Goal: Information Seeking & Learning: Learn about a topic

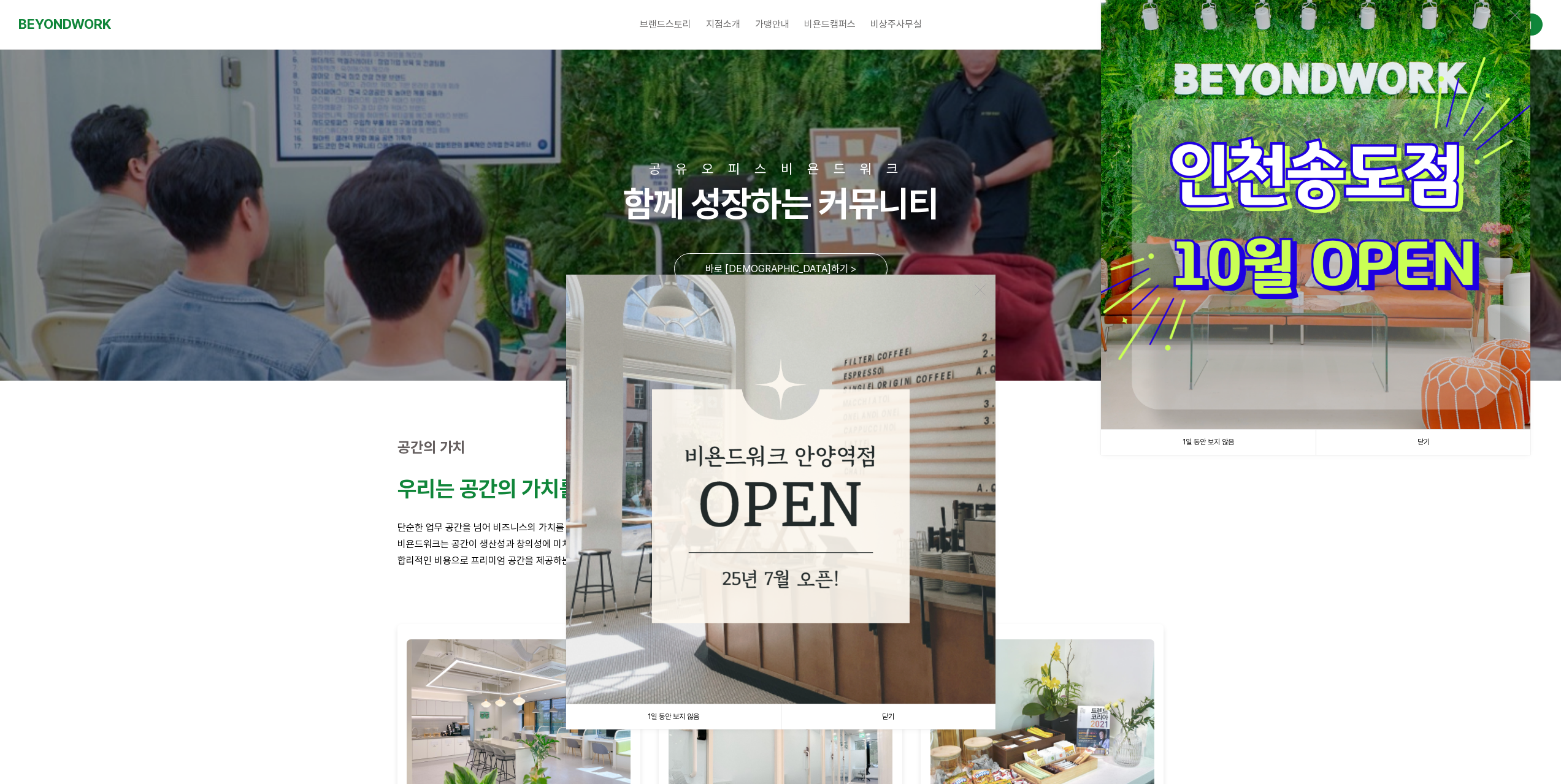
drag, startPoint x: 1323, startPoint y: 229, endPoint x: 1314, endPoint y: 232, distance: 9.5
click at [1322, 230] on img at bounding box center [1316, 214] width 429 height 429
click at [1425, 440] on link "닫기" at bounding box center [1423, 442] width 215 height 25
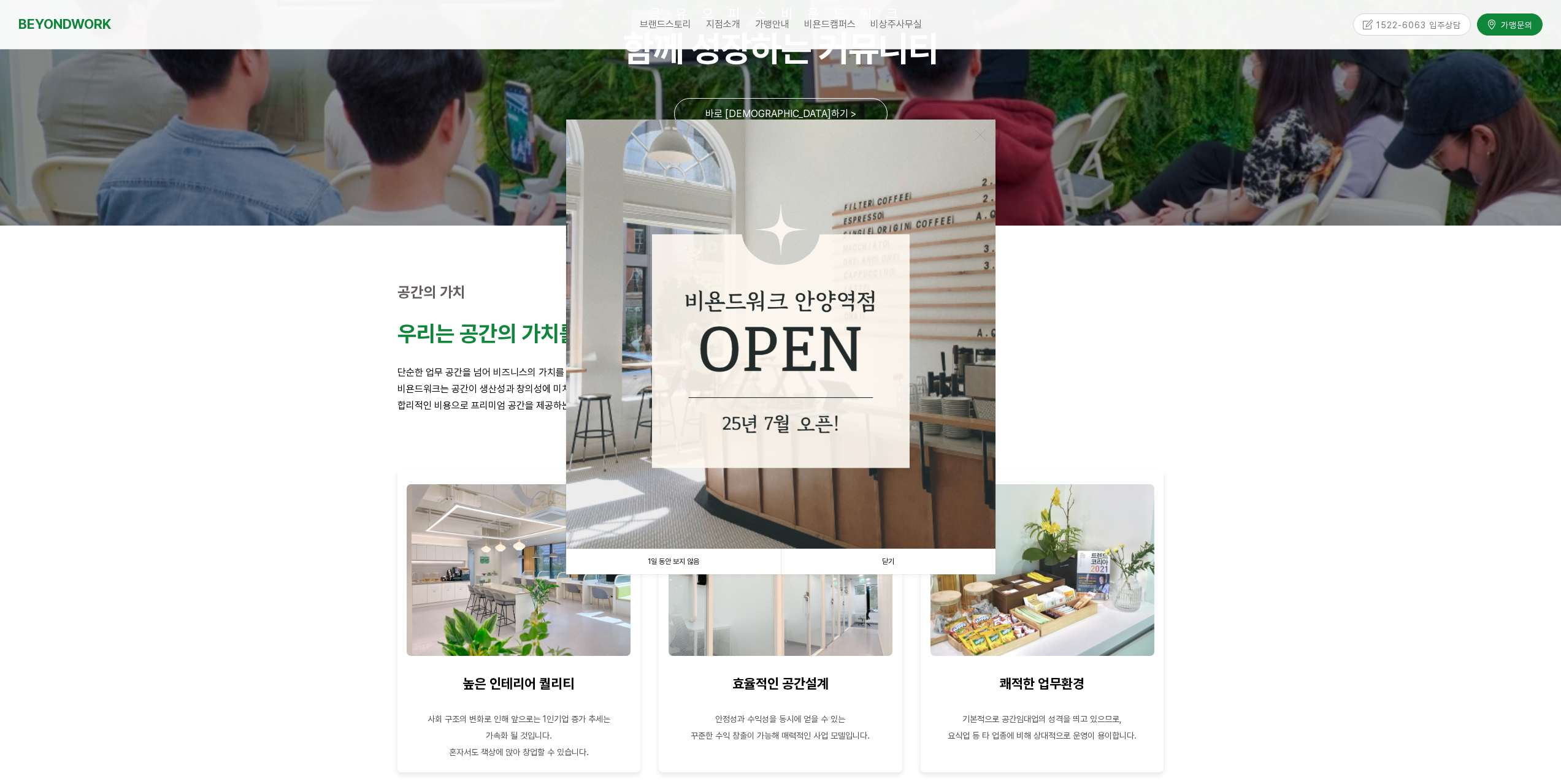
scroll to position [123, 0]
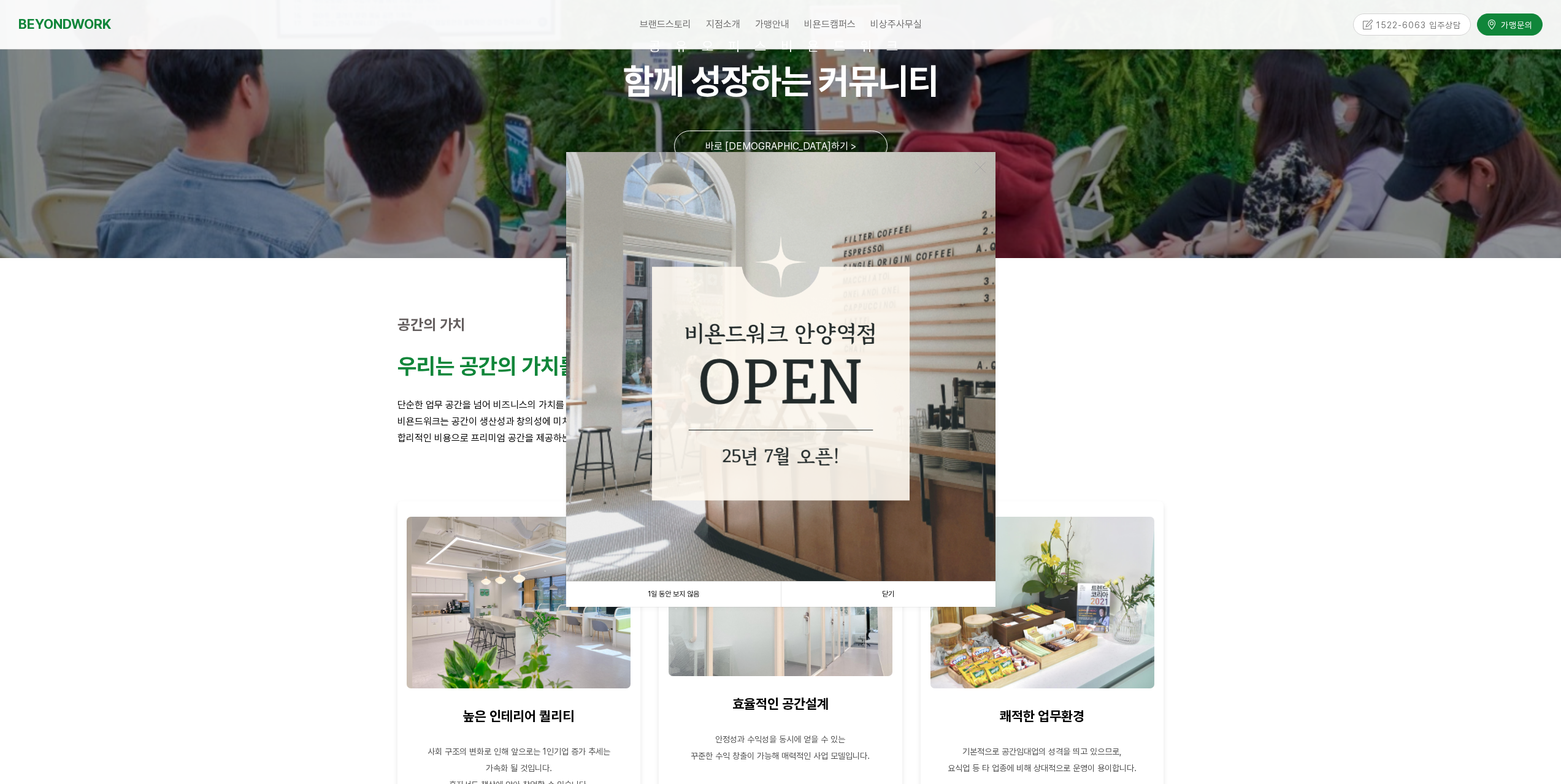
click at [889, 597] on link "닫기" at bounding box center [888, 594] width 215 height 25
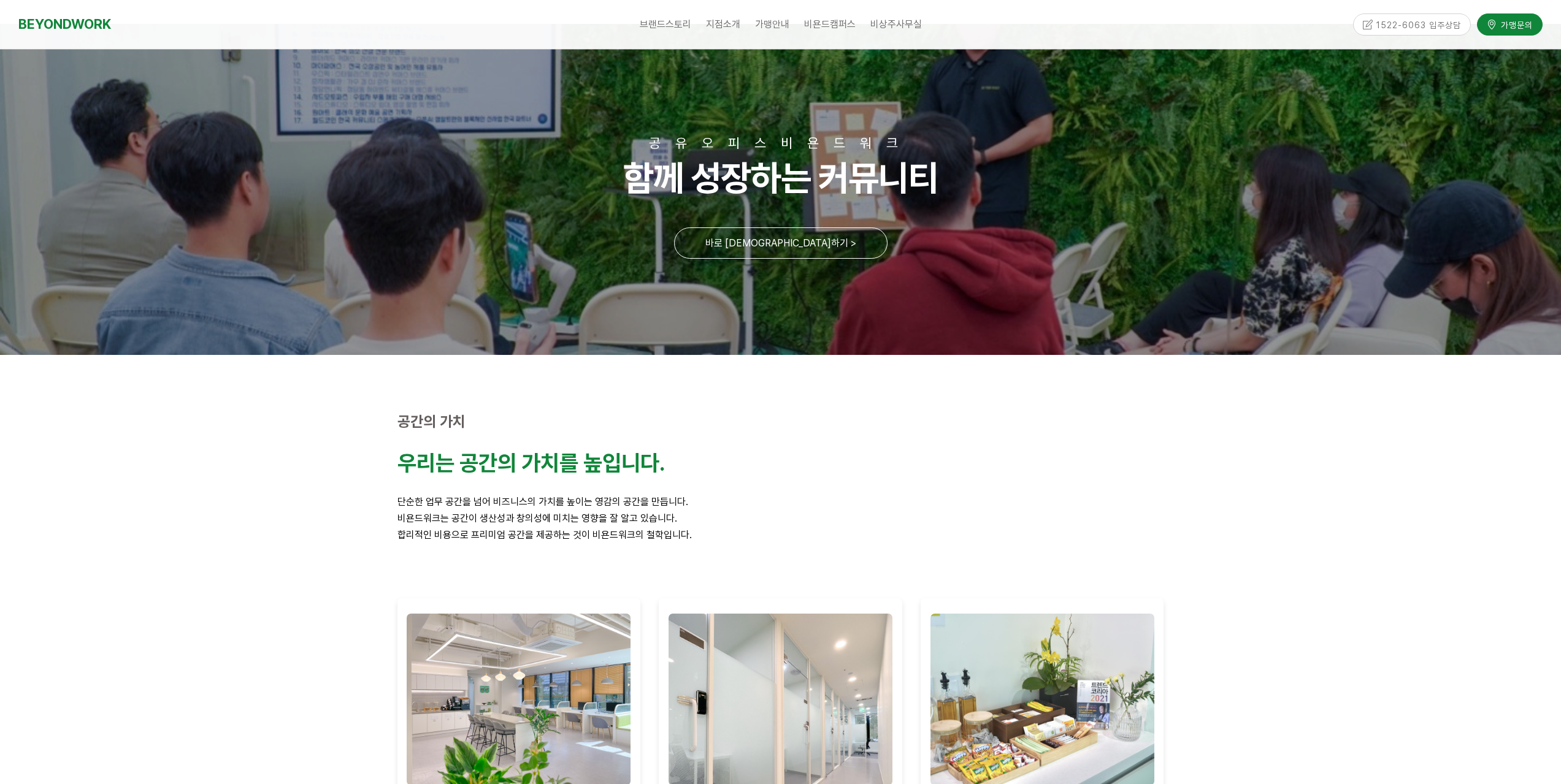
scroll to position [0, 0]
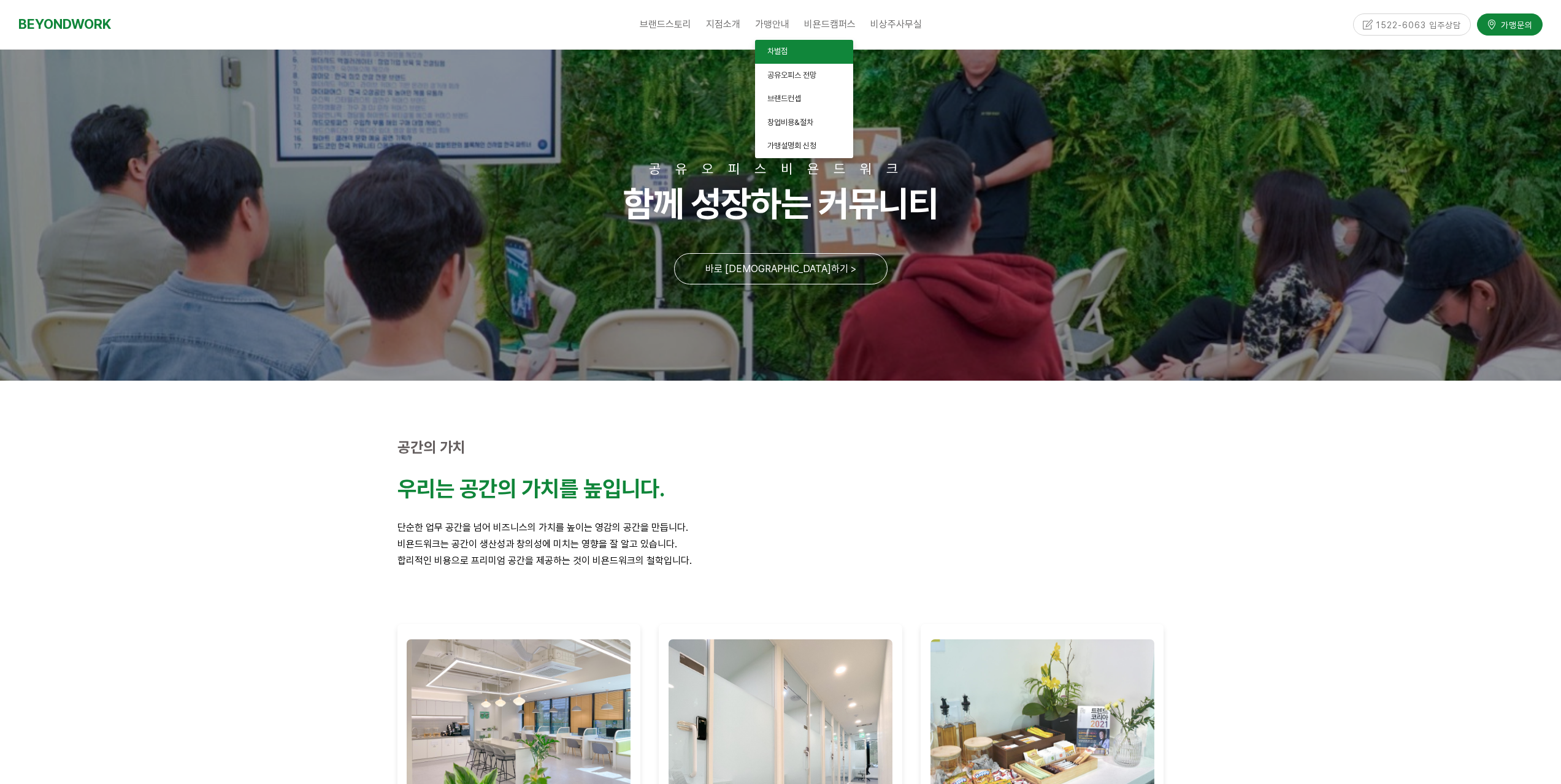
click at [773, 58] on link "차별점" at bounding box center [804, 52] width 98 height 24
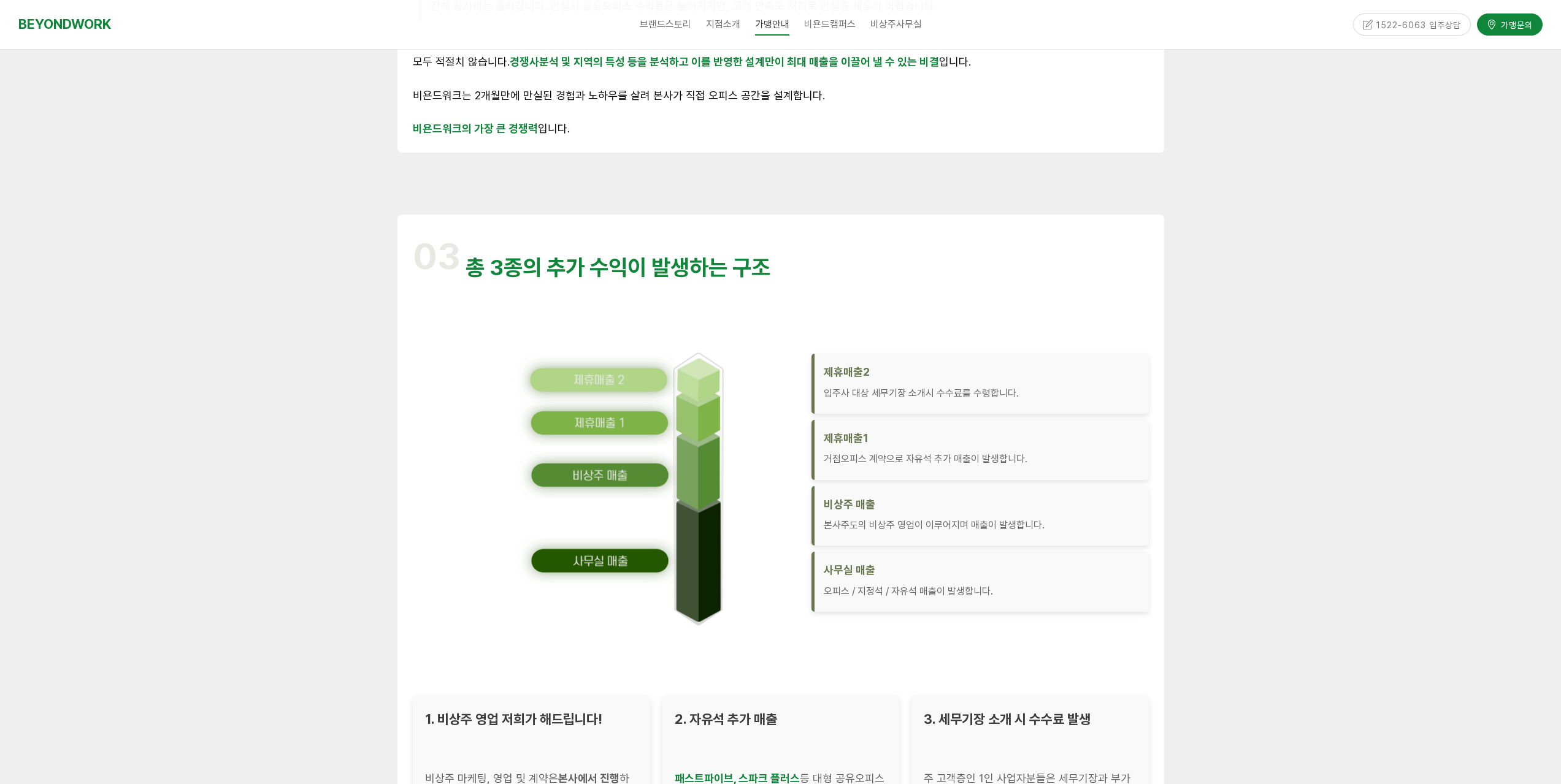
scroll to position [1471, 0]
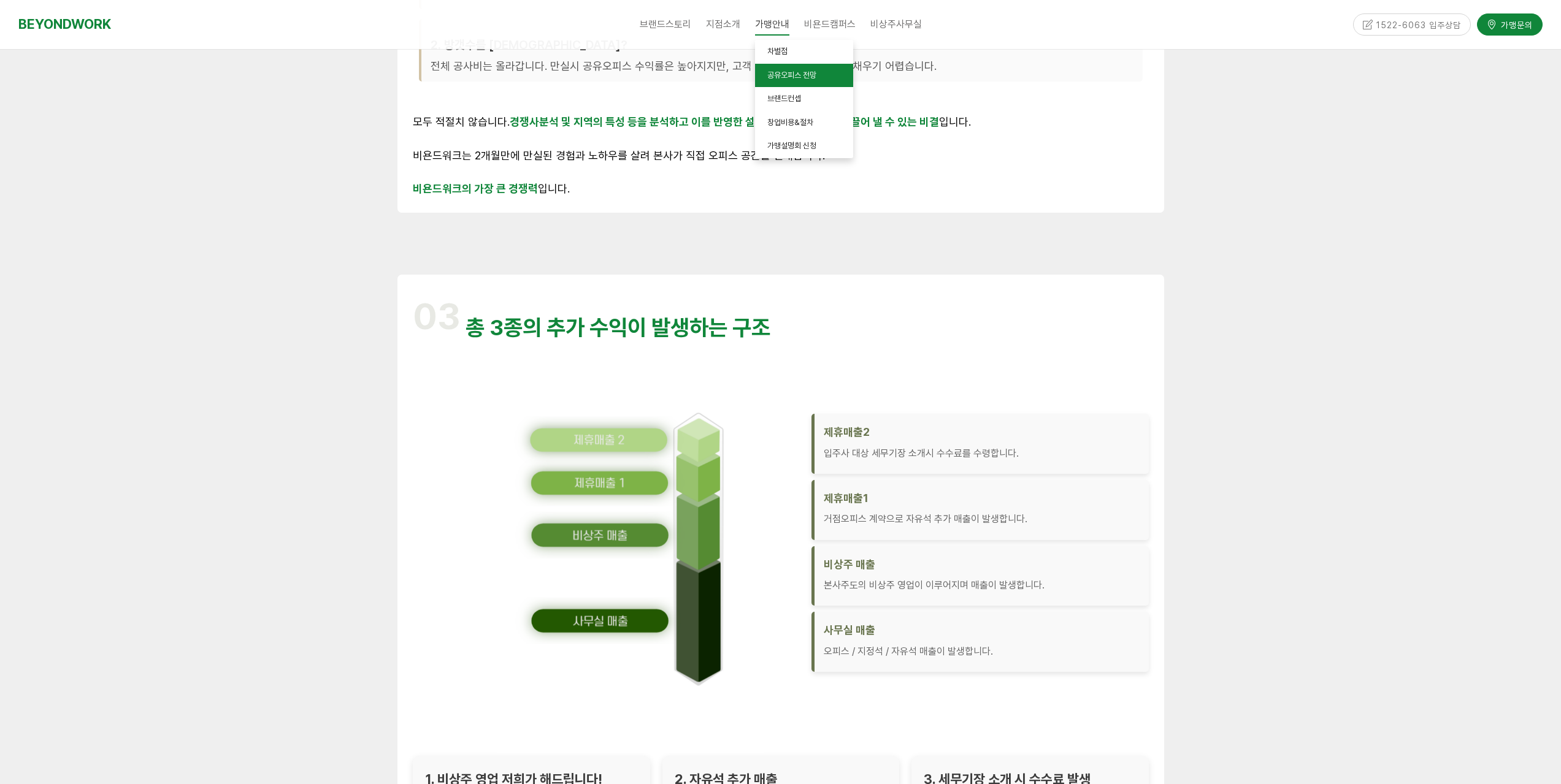
click at [799, 77] on span "공유오피스 전망" at bounding box center [792, 75] width 49 height 9
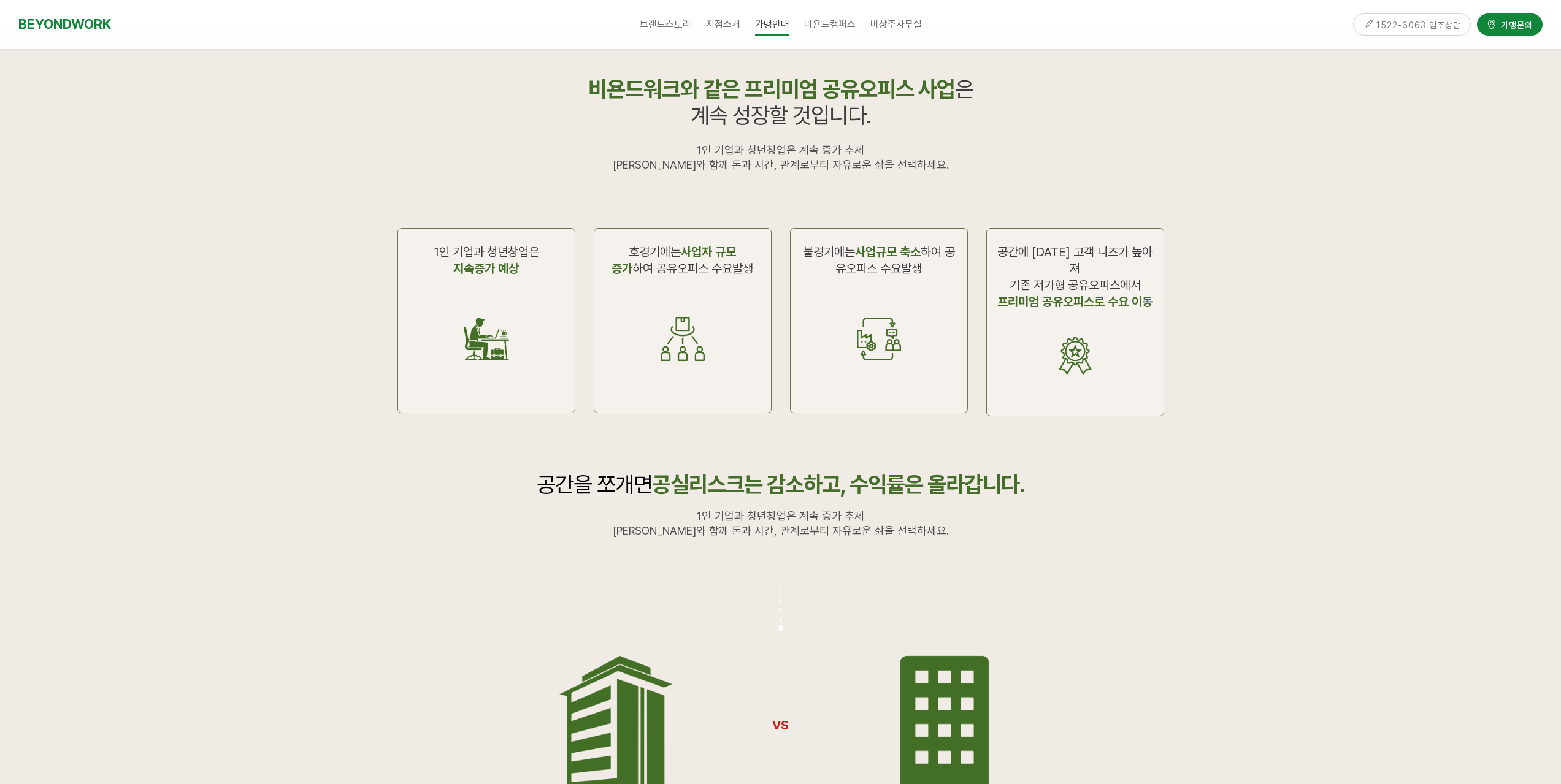
scroll to position [674, 0]
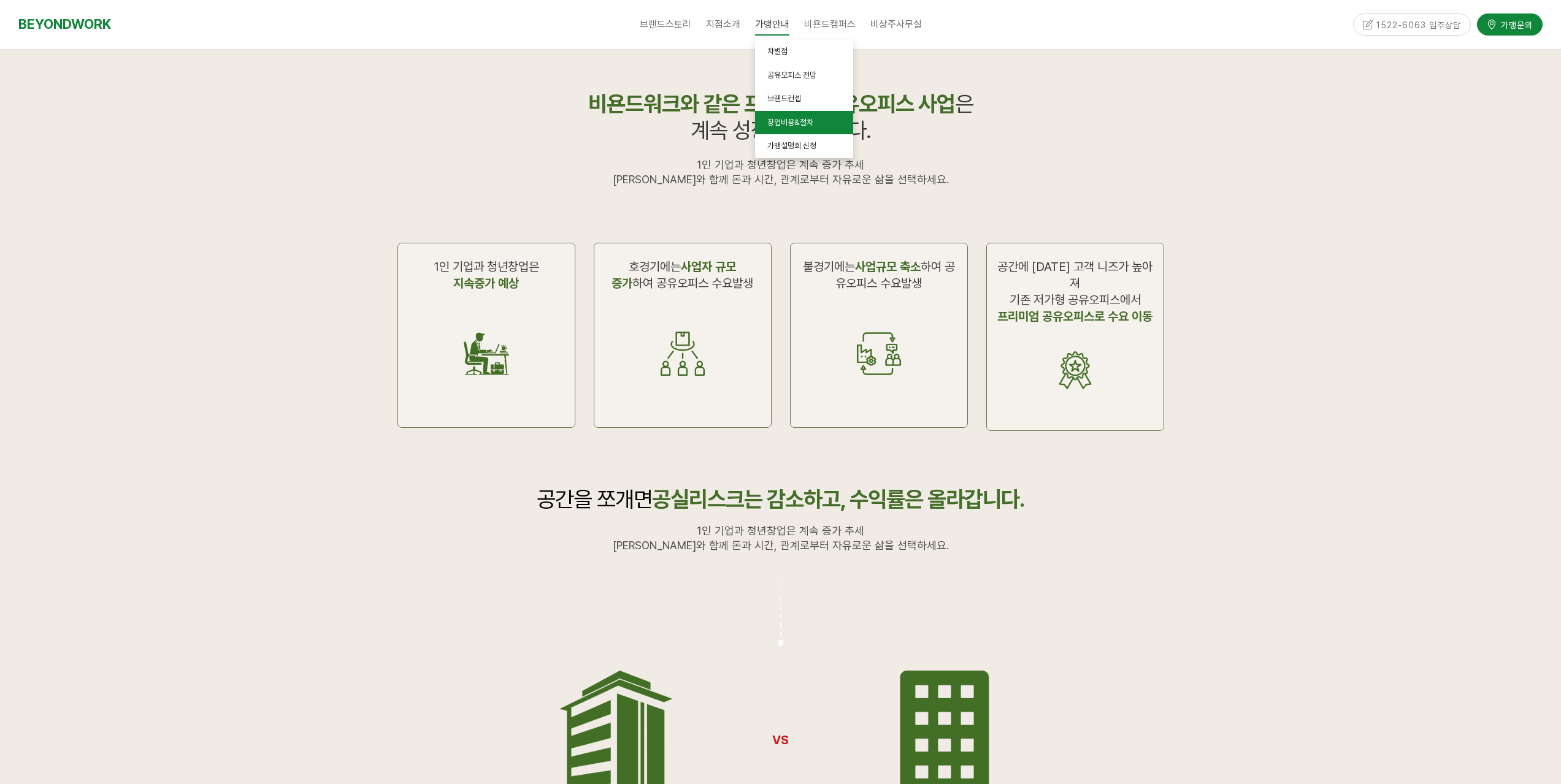
click at [780, 119] on span "창업비용&절차" at bounding box center [790, 122] width 46 height 9
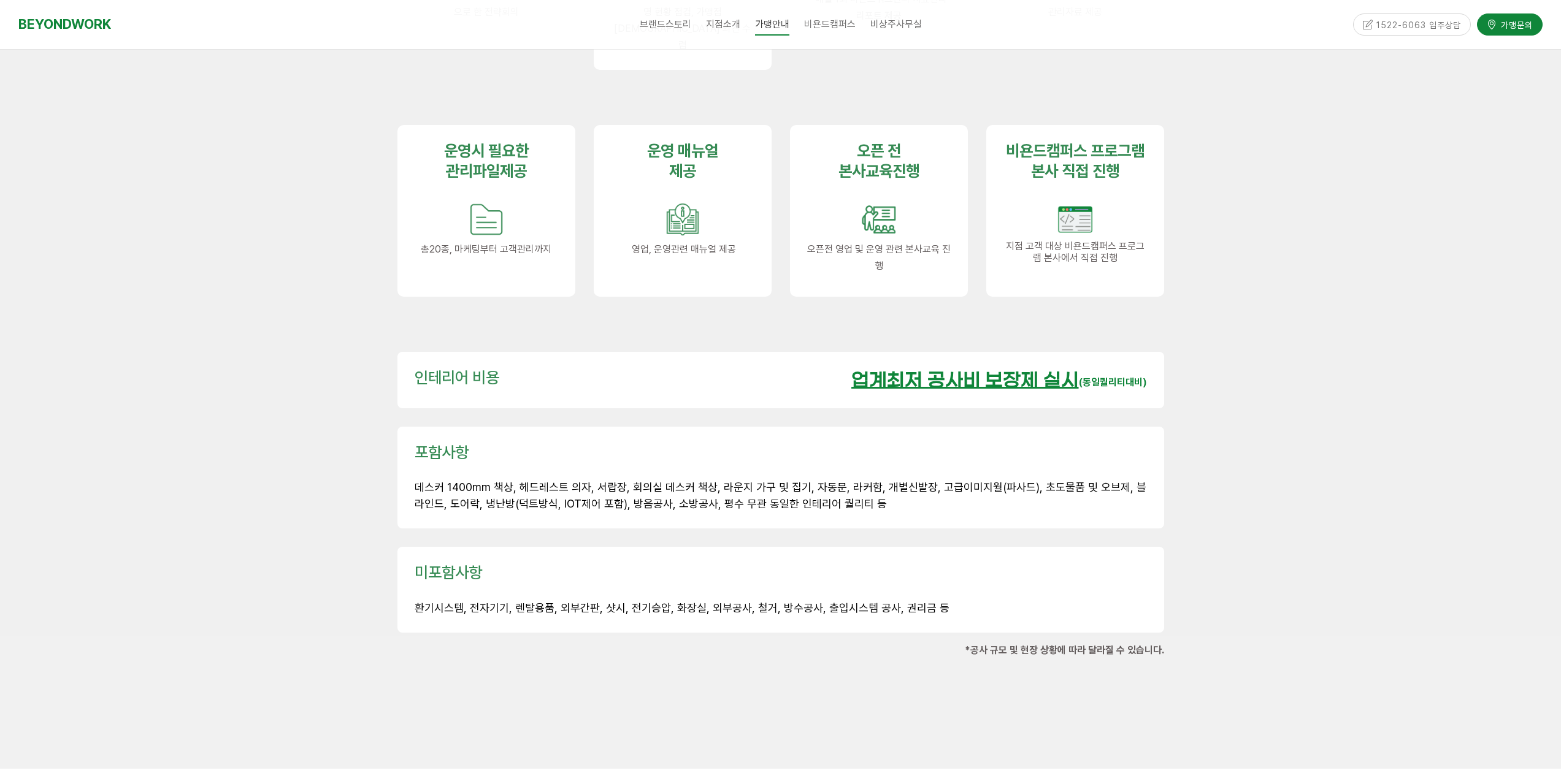
scroll to position [1594, 0]
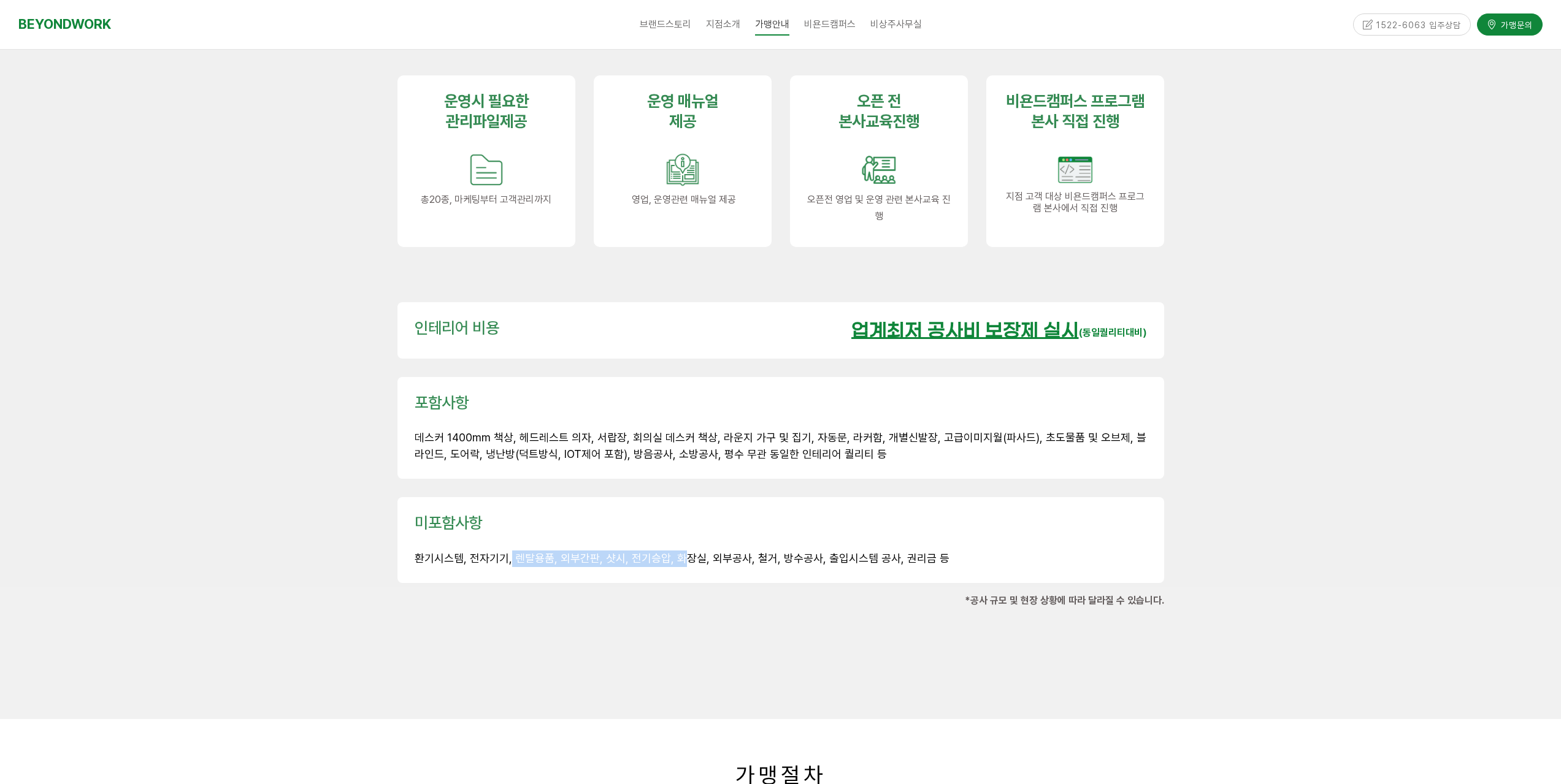
drag, startPoint x: 508, startPoint y: 536, endPoint x: 673, endPoint y: 535, distance: 165.0
click at [673, 552] on span "환기시스템, 전자기기, 렌탈용품, 외부간판, 샷시, 전기승압, 화장실, 외부공사, 철거, 방수공사, 출입시스템 공사, 권리금 등" at bounding box center [682, 558] width 535 height 13
click at [606, 592] on p "*공사 규모 및 현장 상황에 따라 달라질 수 있습니다." at bounding box center [780, 600] width 767 height 17
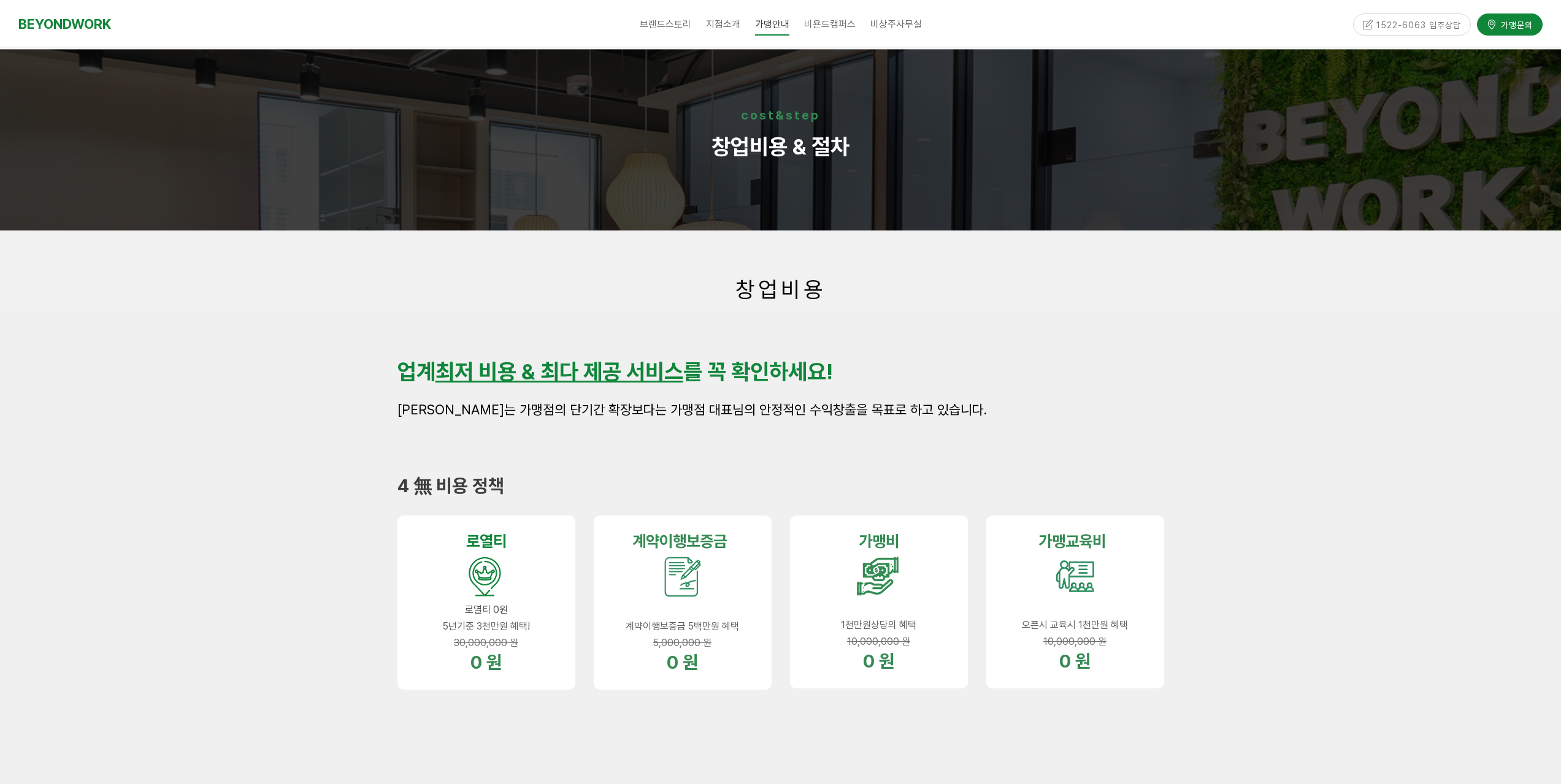
scroll to position [0, 0]
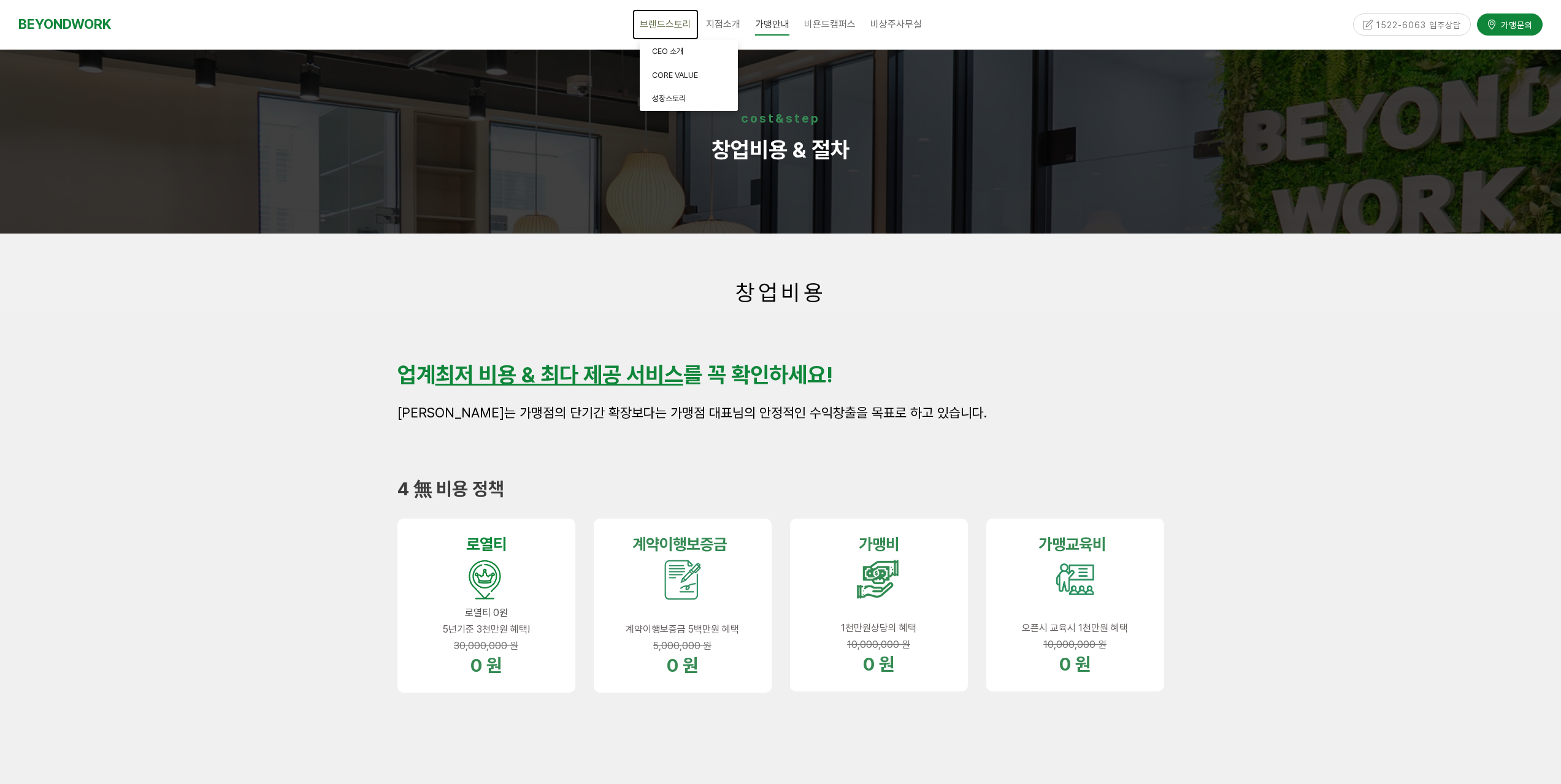
click at [652, 24] on span "브랜드스토리" at bounding box center [666, 24] width 52 height 12
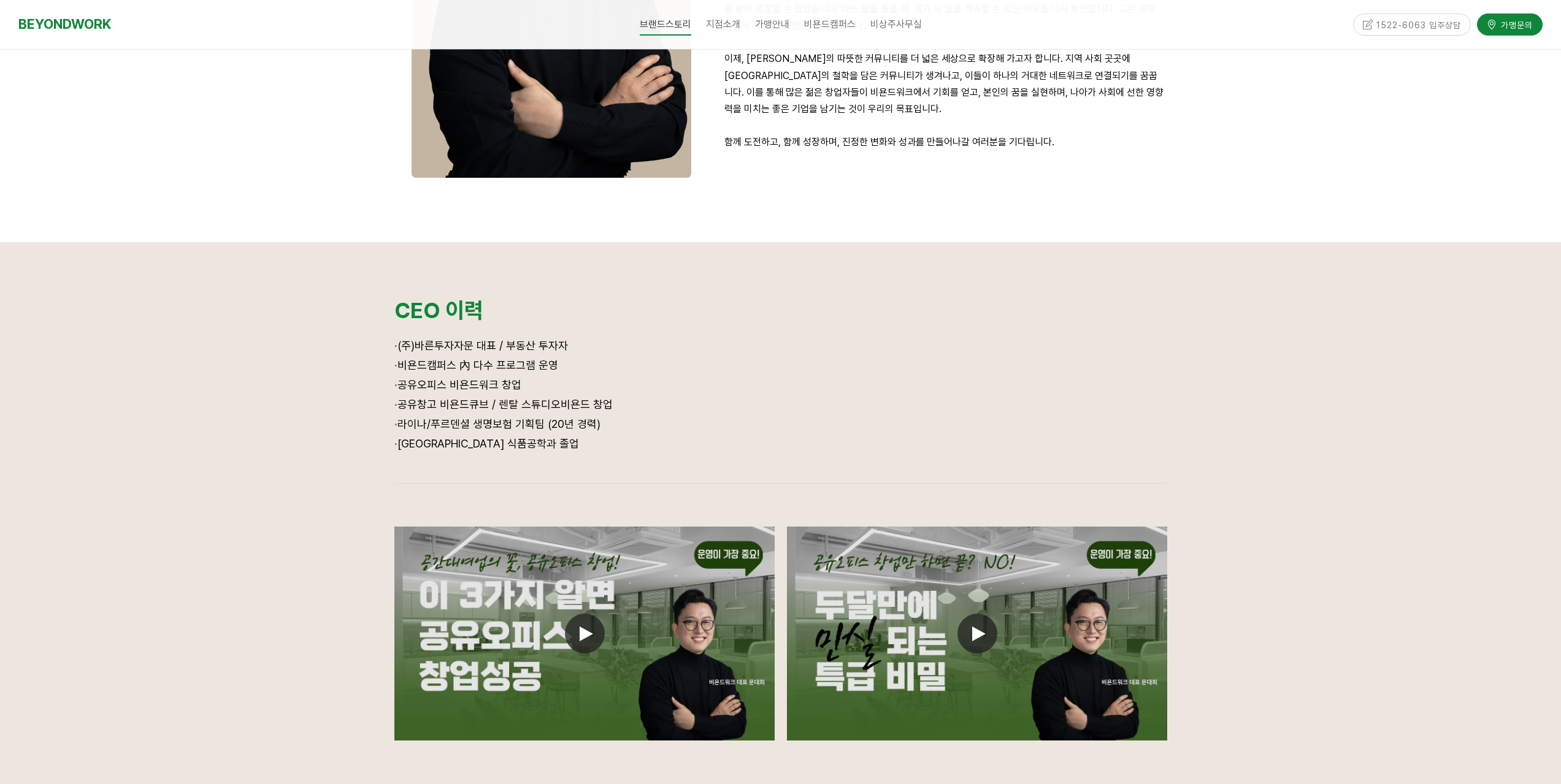
scroll to position [735, 0]
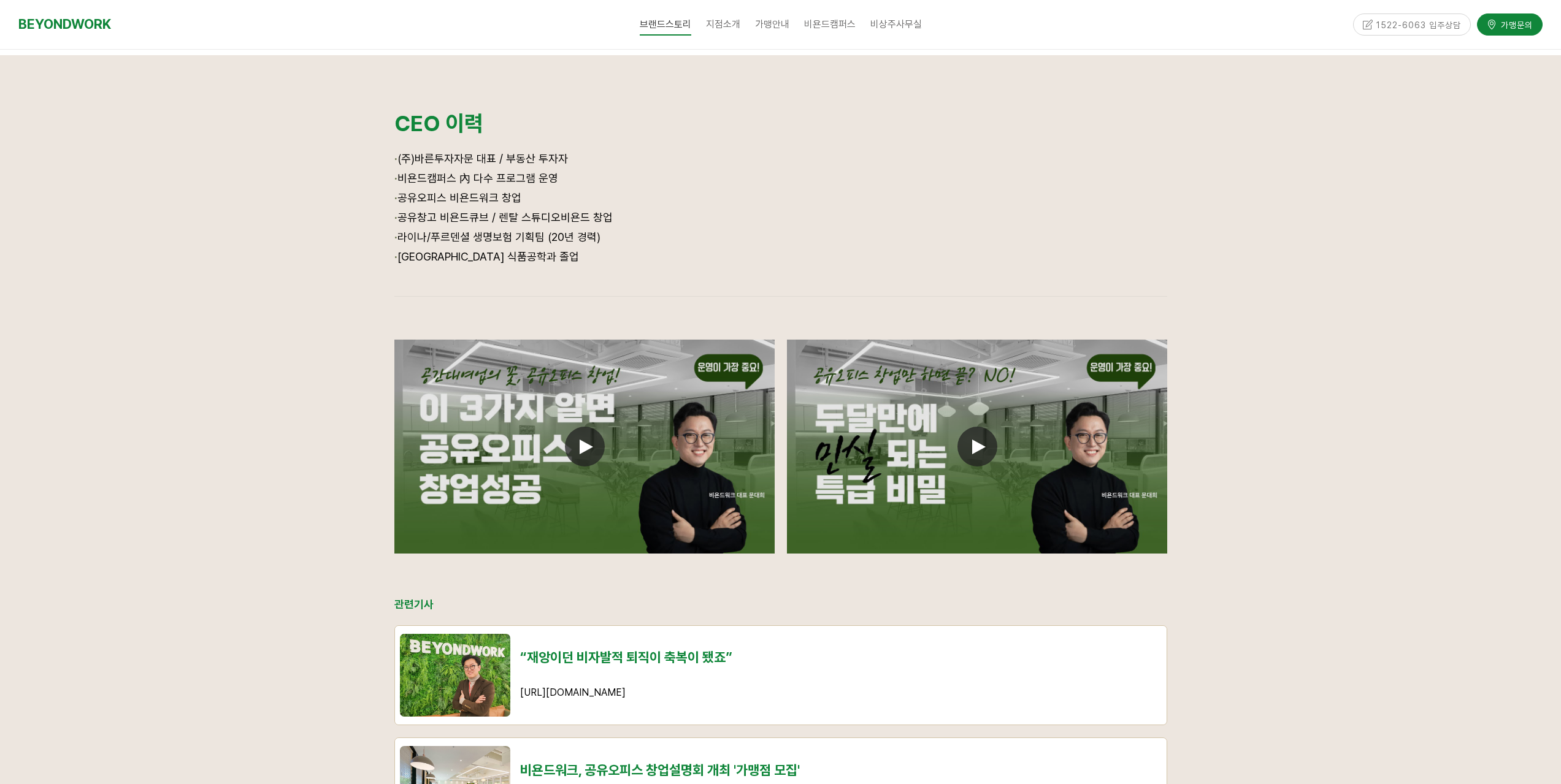
click at [595, 340] on div at bounding box center [584, 340] width 381 height 0
click at [594, 439] on span at bounding box center [585, 446] width 40 height 40
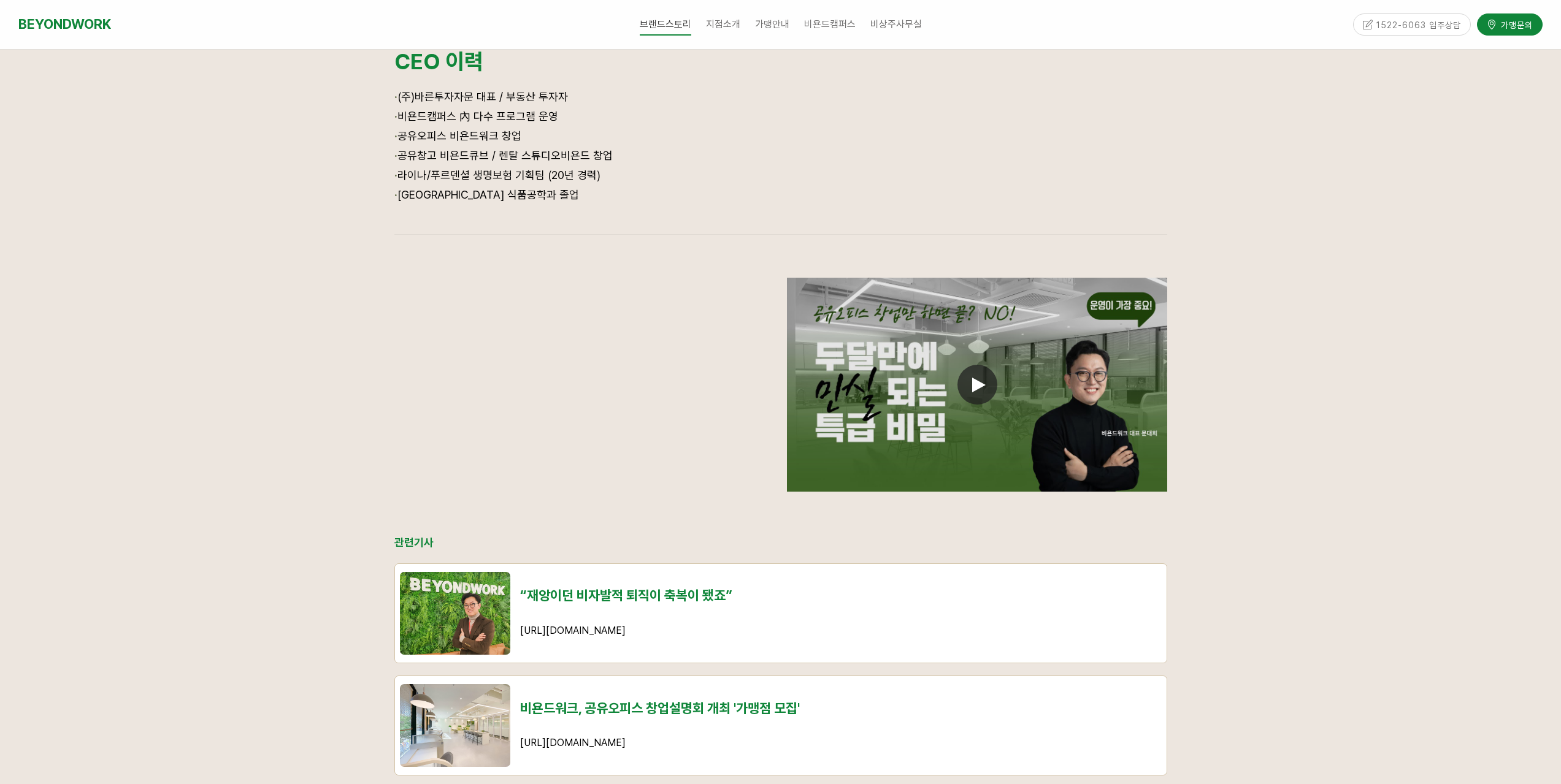
scroll to position [797, 0]
click at [978, 385] on icon at bounding box center [979, 386] width 14 height 15
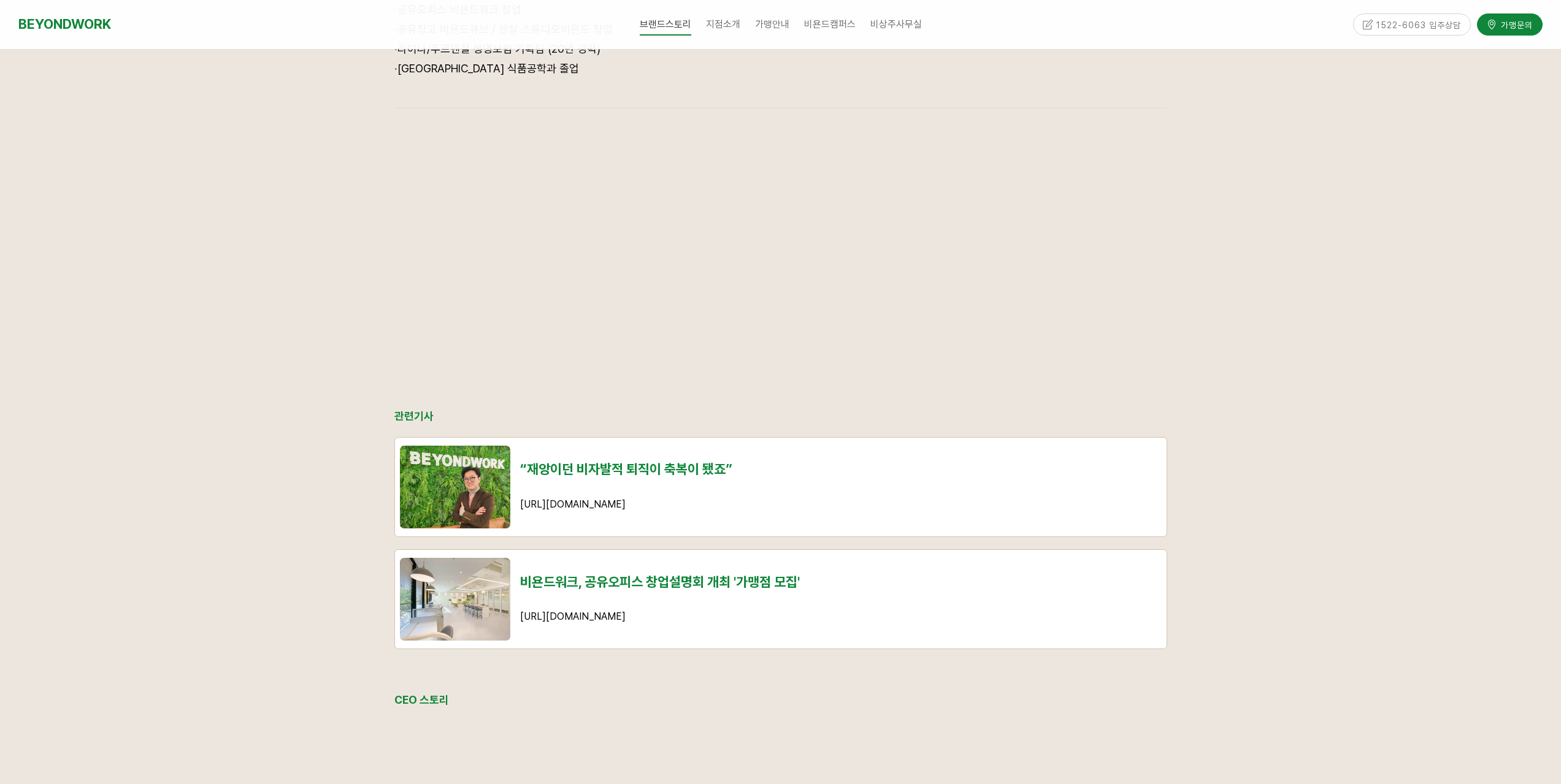
scroll to position [919, 0]
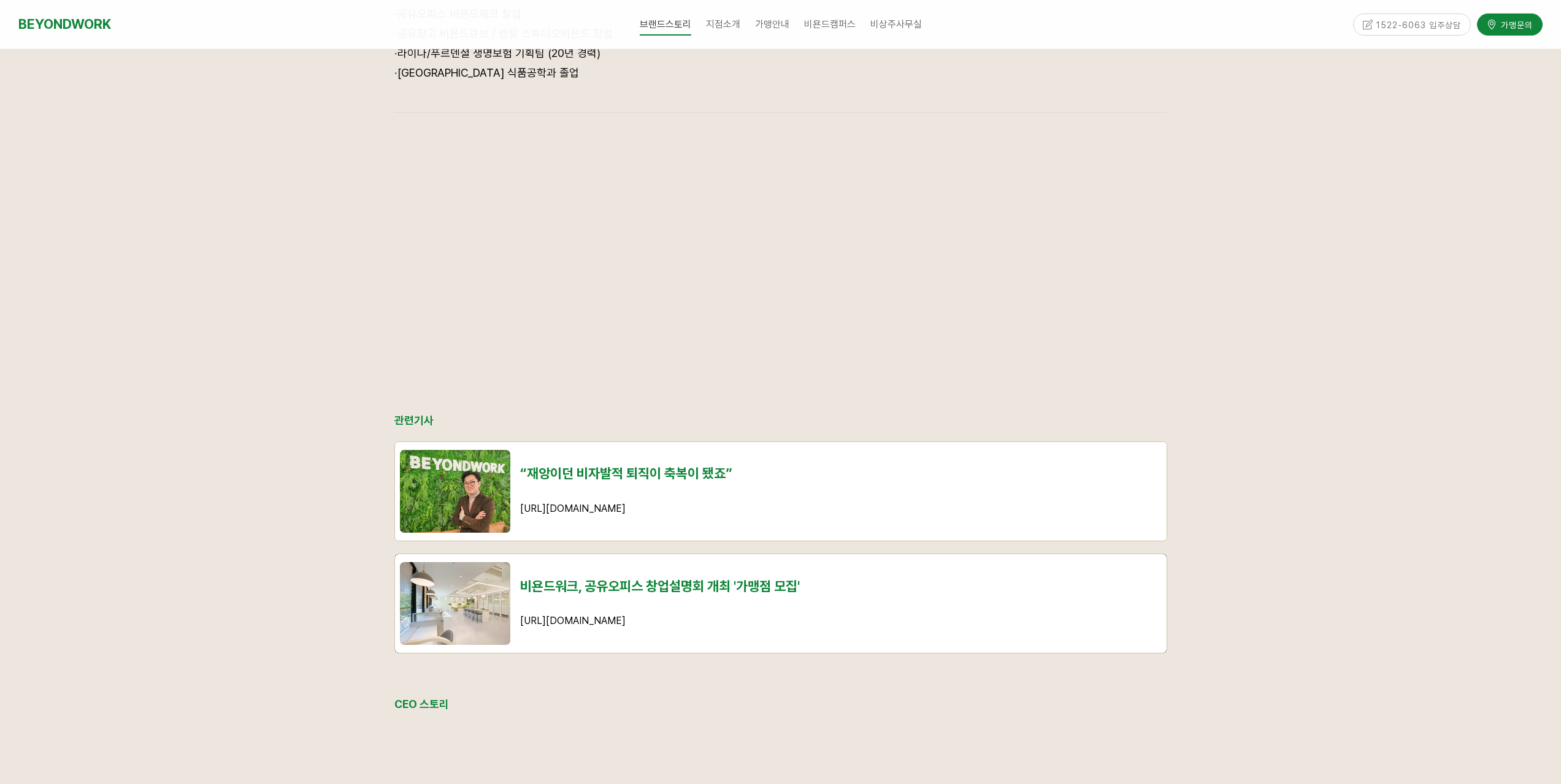
click at [785, 621] on td "비욘드워크, 공유오피스 창업설명회 개최 '가맹점 모집' https://www.ksilbo.co.kr/news/articleView.html?i…" at bounding box center [841, 603] width 652 height 99
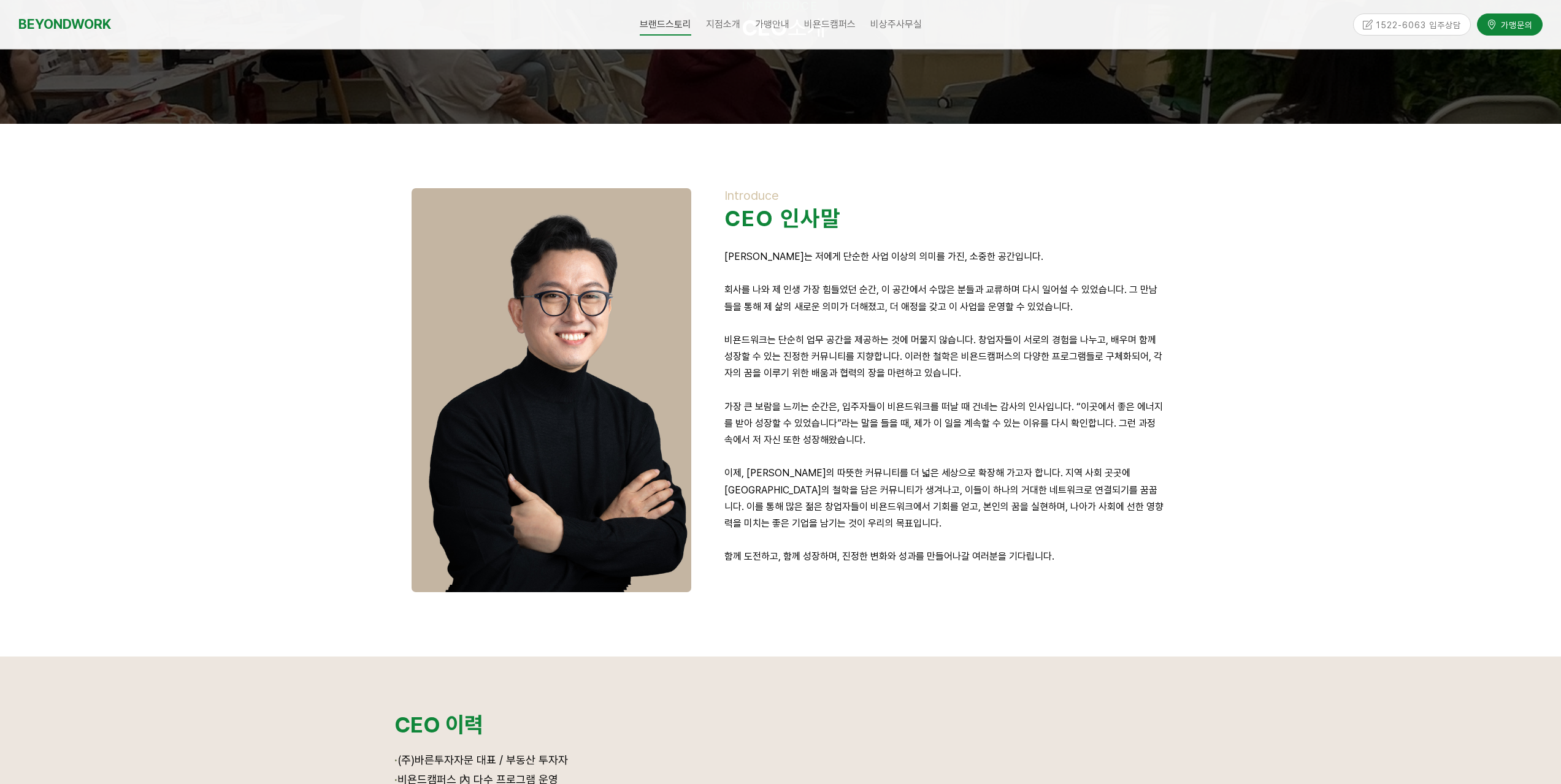
scroll to position [0, 0]
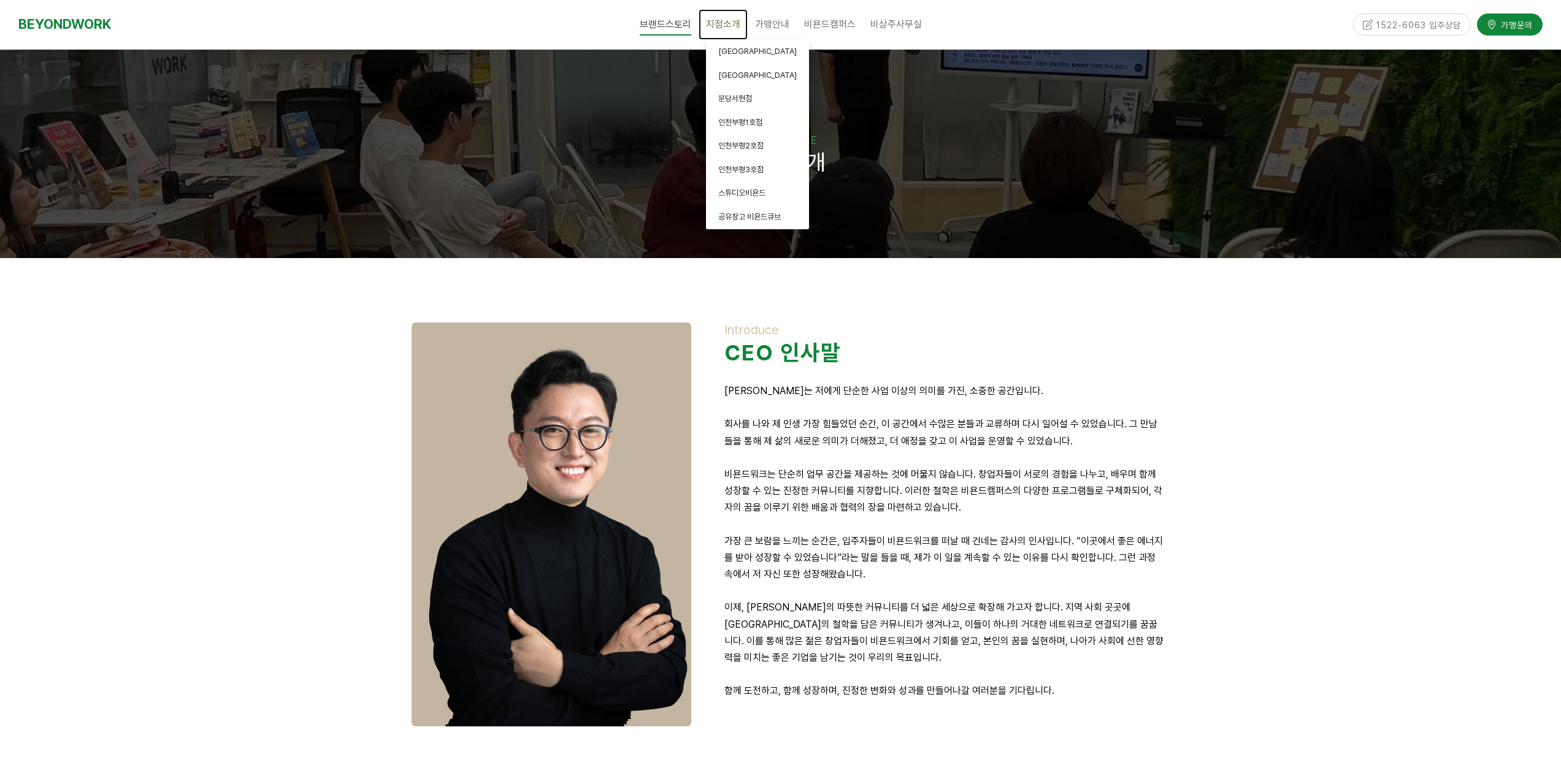
click at [734, 27] on span "지점소개" at bounding box center [723, 24] width 34 height 12
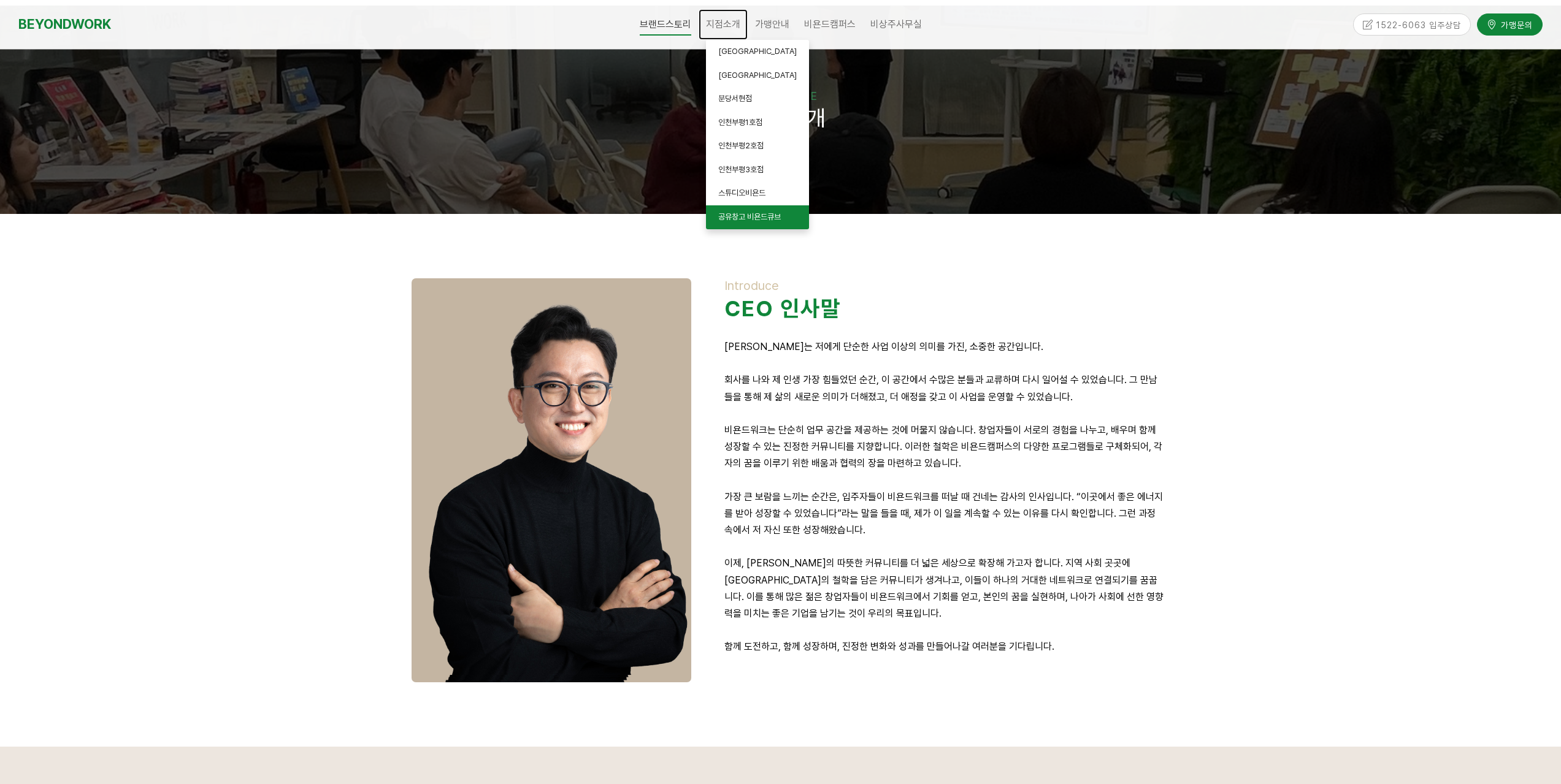
scroll to position [61, 0]
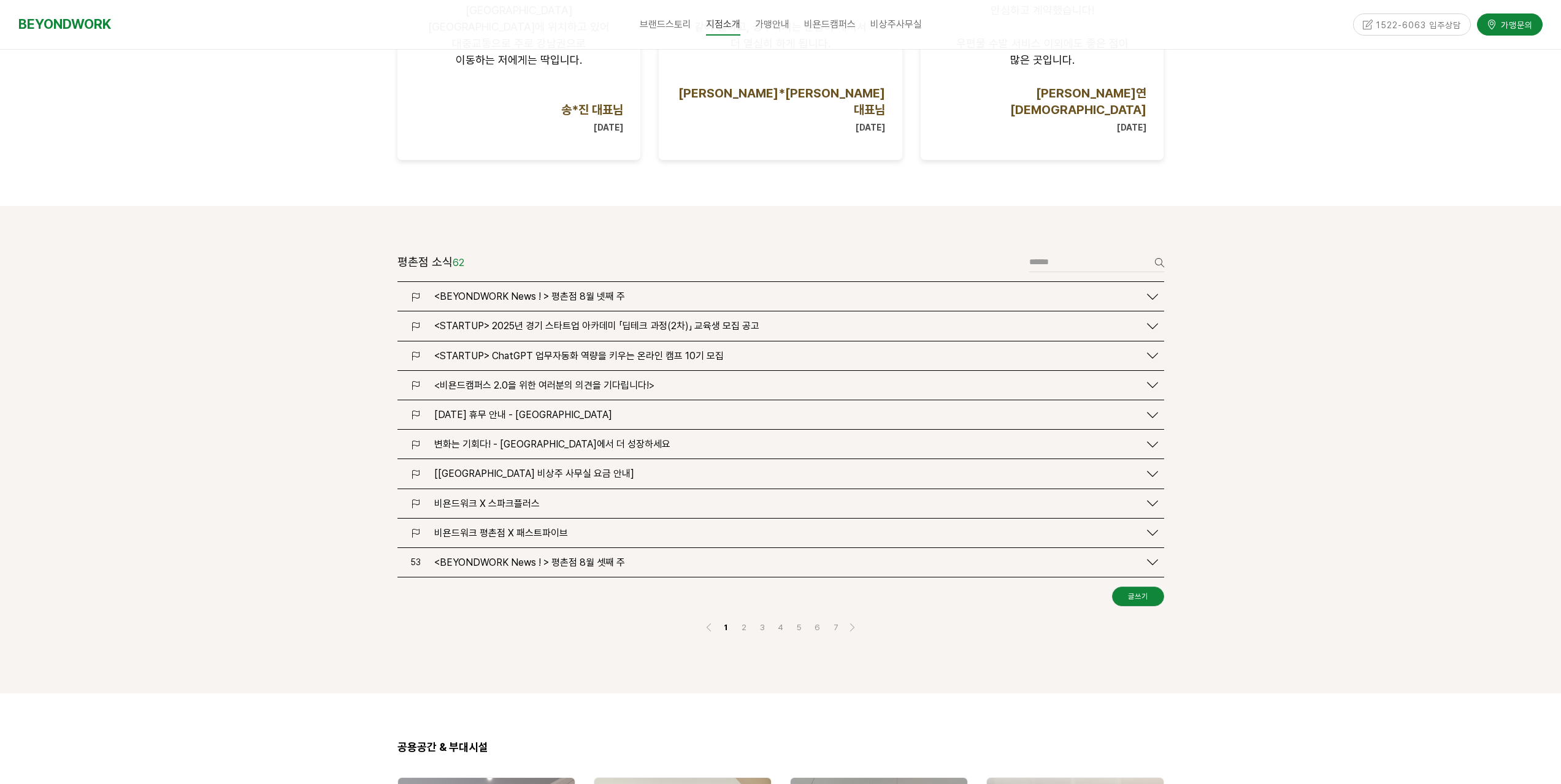
scroll to position [1349, 0]
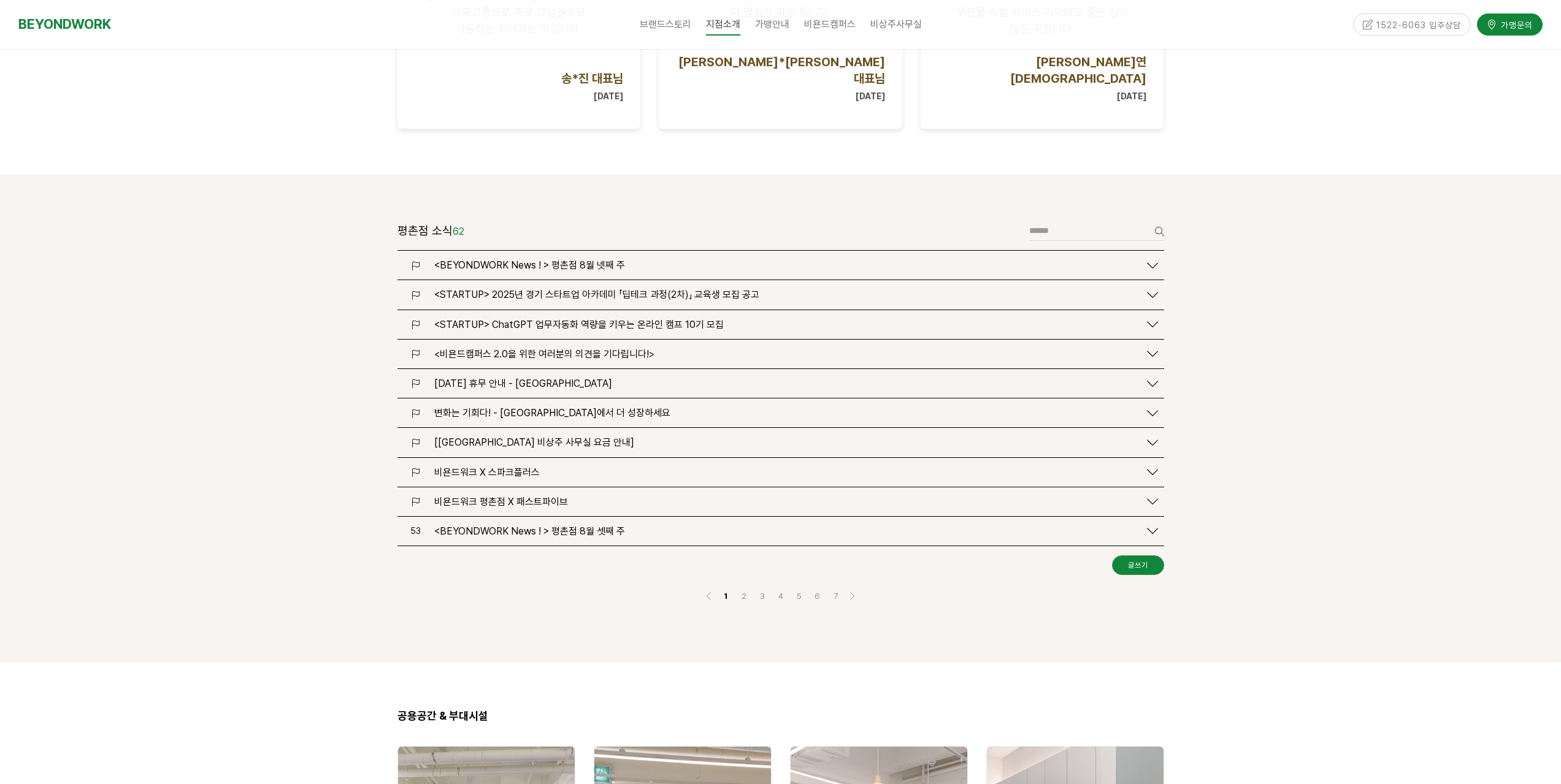
click at [600, 259] on span "<BEYONDWORK News ! > 평촌점 8월 넷째 주" at bounding box center [529, 265] width 191 height 12
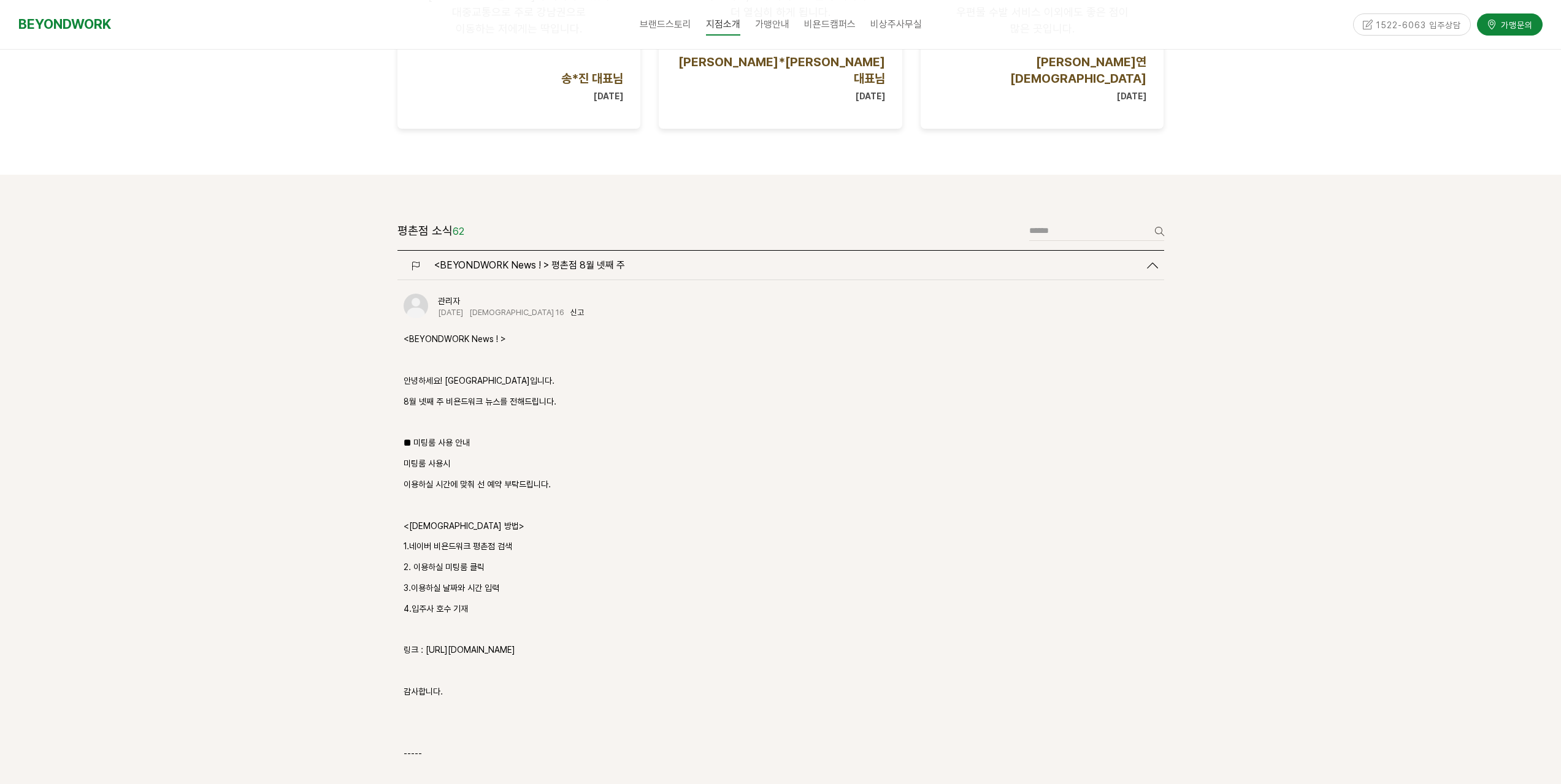
click at [599, 251] on div "<BEYONDWORK News ! > 평촌점 8월 넷째 주" at bounding box center [780, 265] width 767 height 29
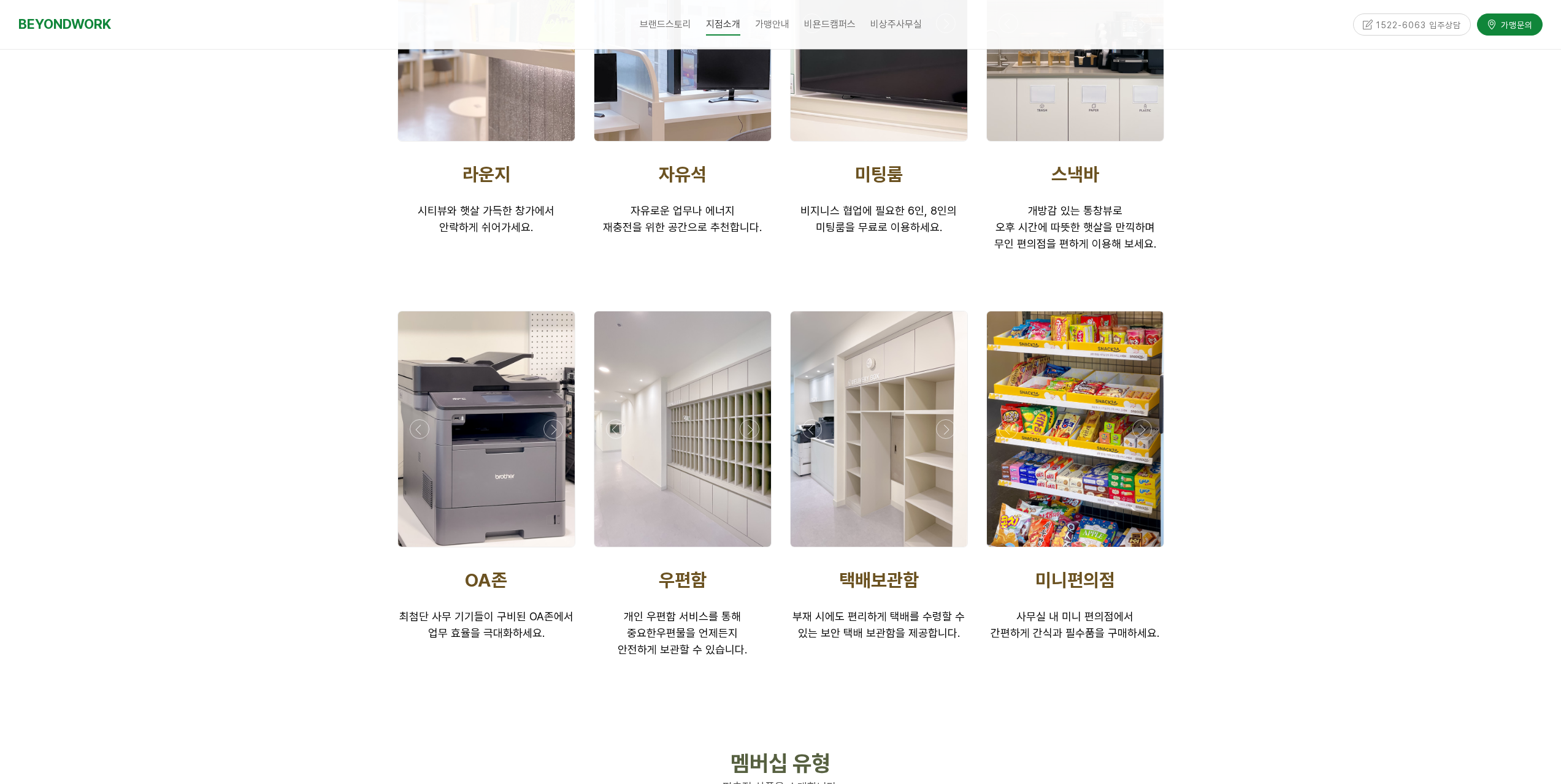
scroll to position [2207, 0]
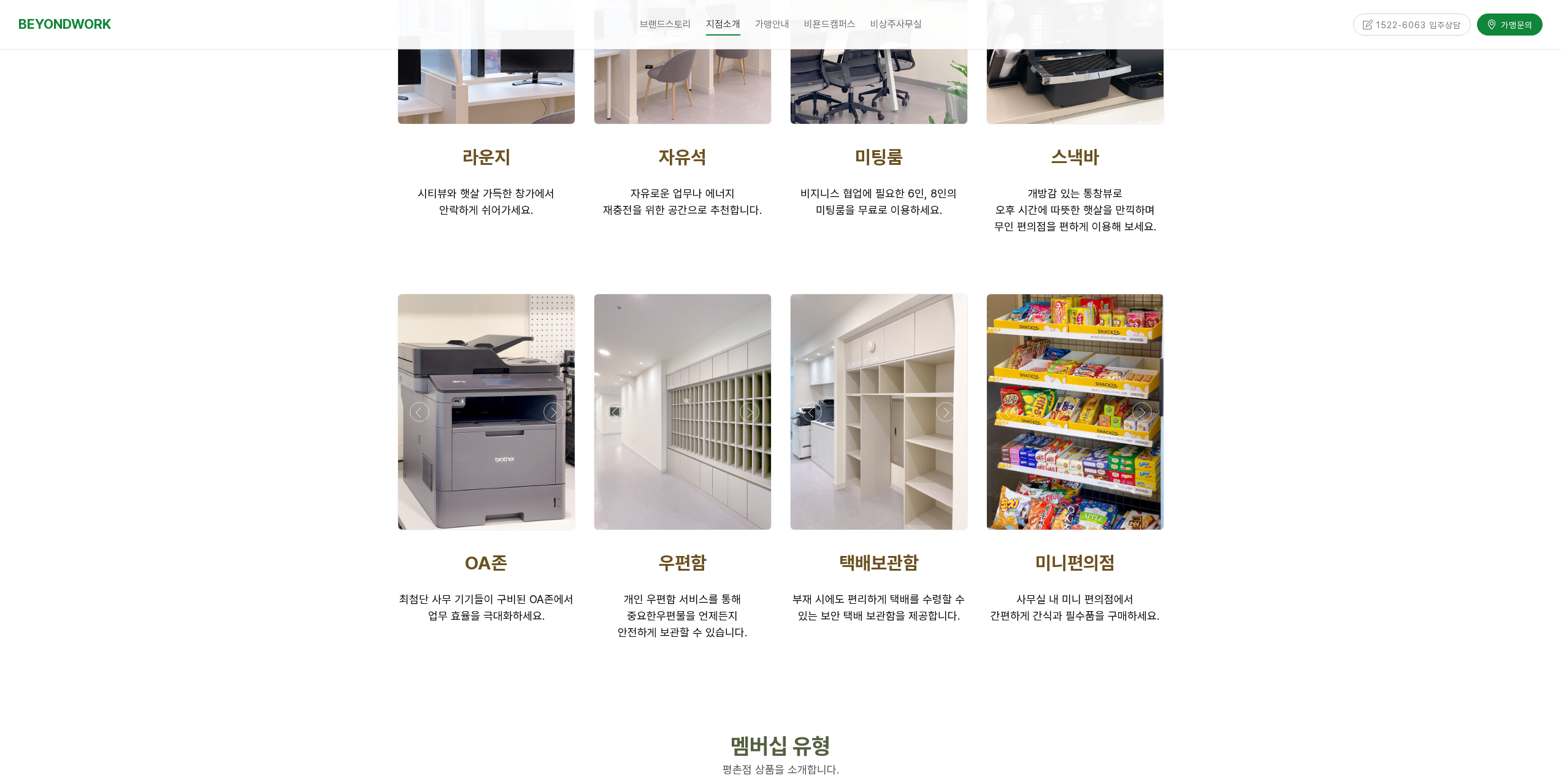
click at [1142, 533] on div at bounding box center [1075, 533] width 184 height 0
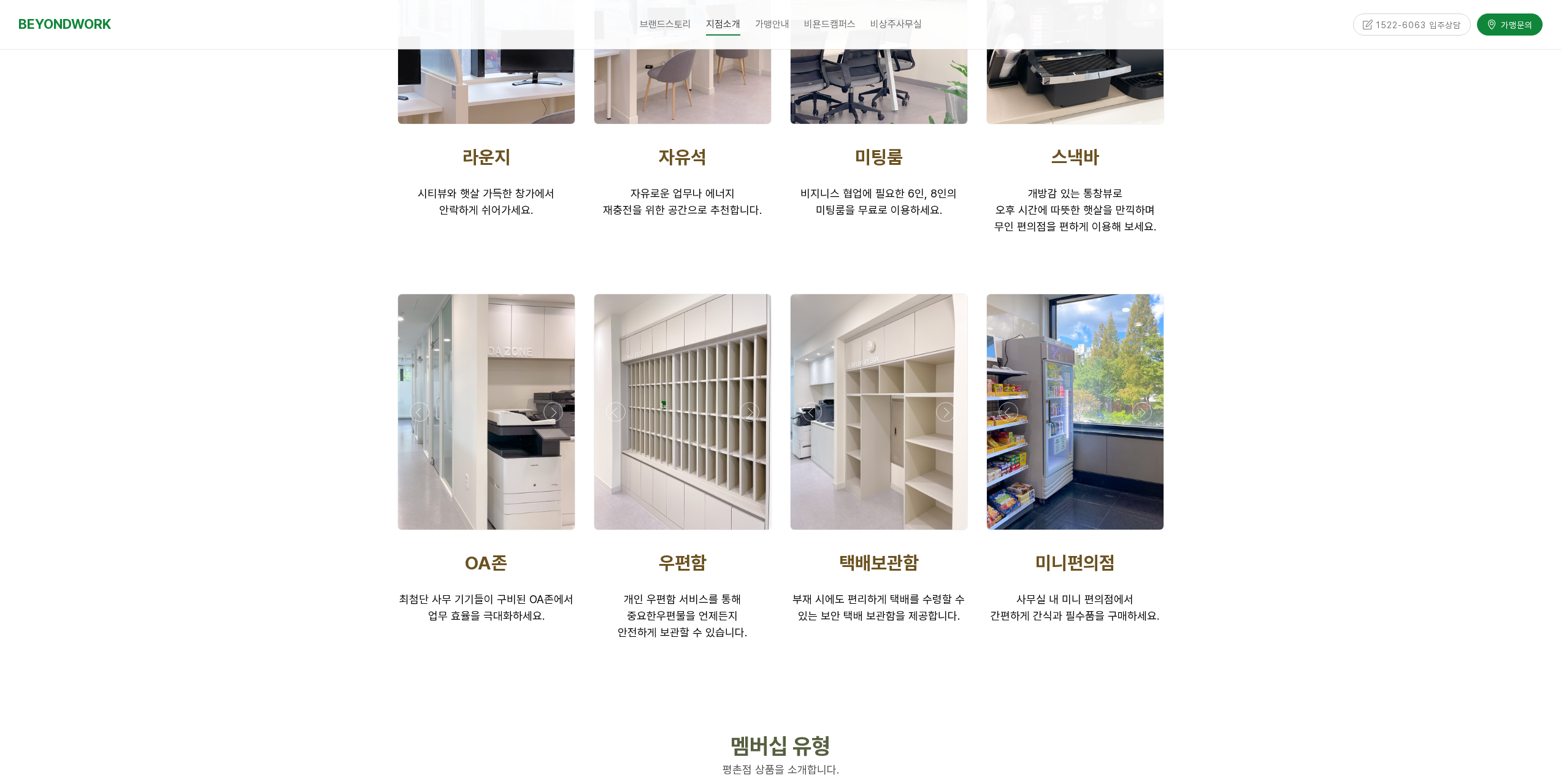
click at [1142, 533] on div at bounding box center [1075, 533] width 184 height 0
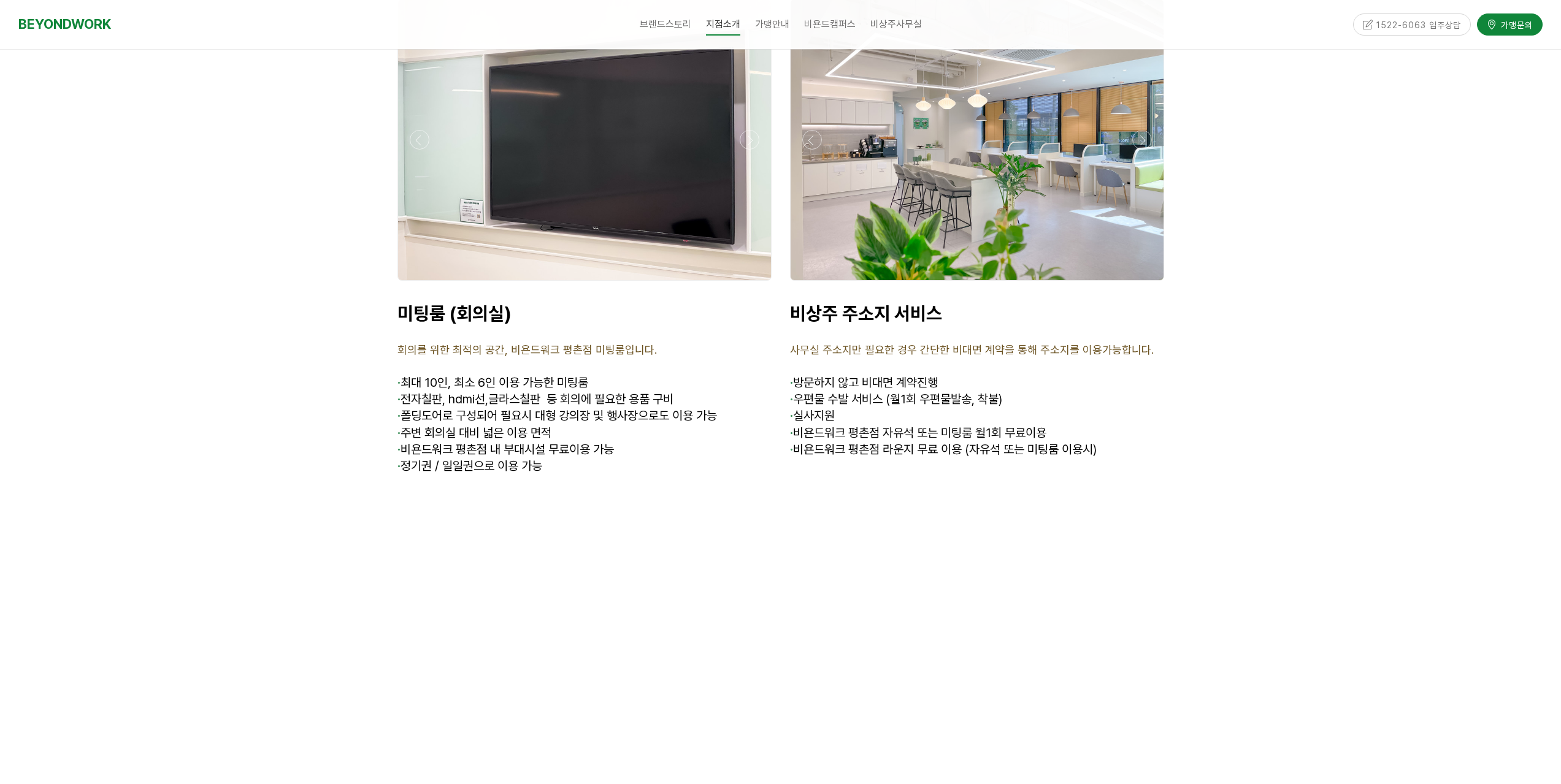
scroll to position [4619, 0]
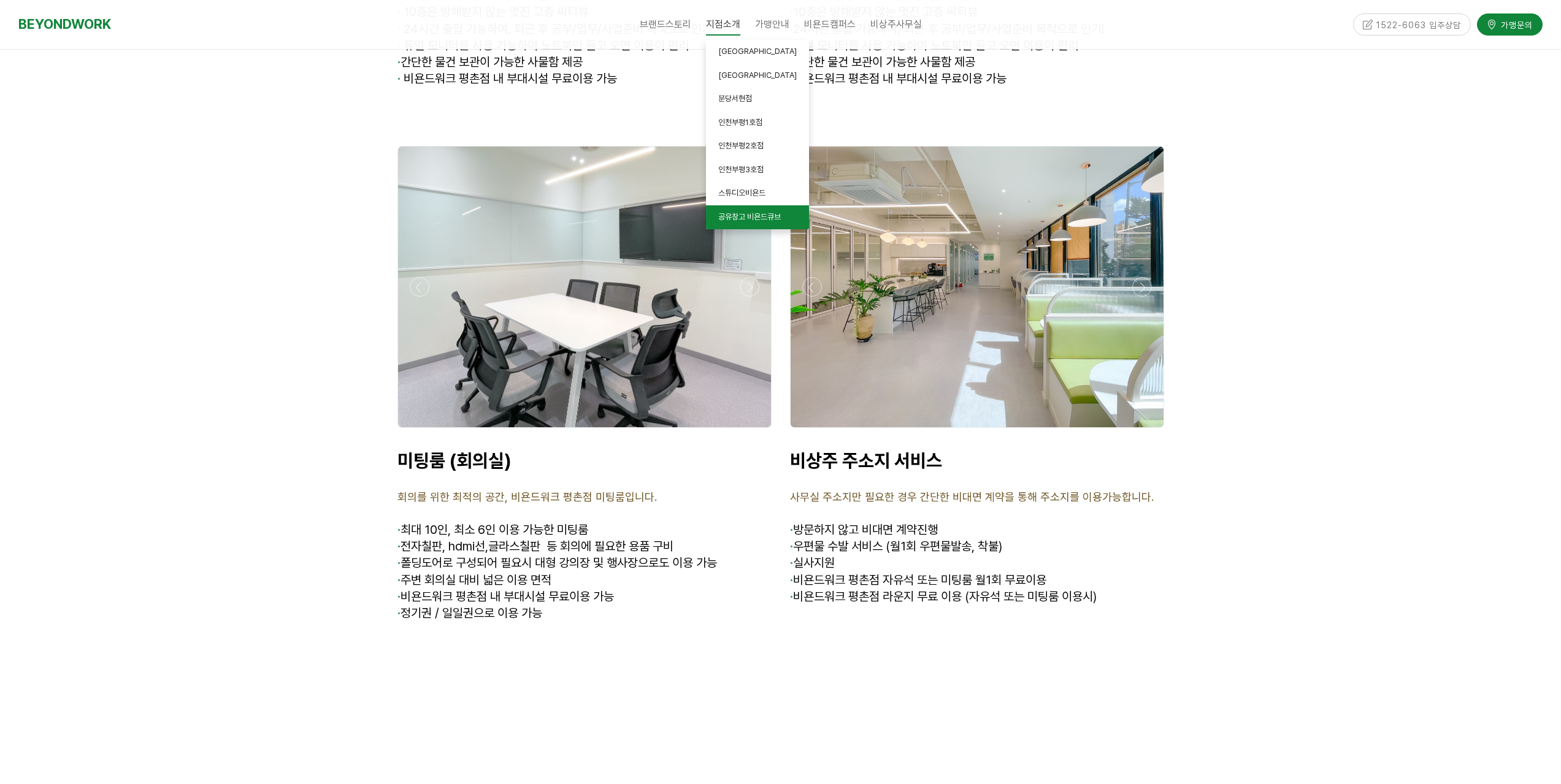
click at [760, 219] on span "공유창고 비욘드큐브" at bounding box center [749, 216] width 63 height 9
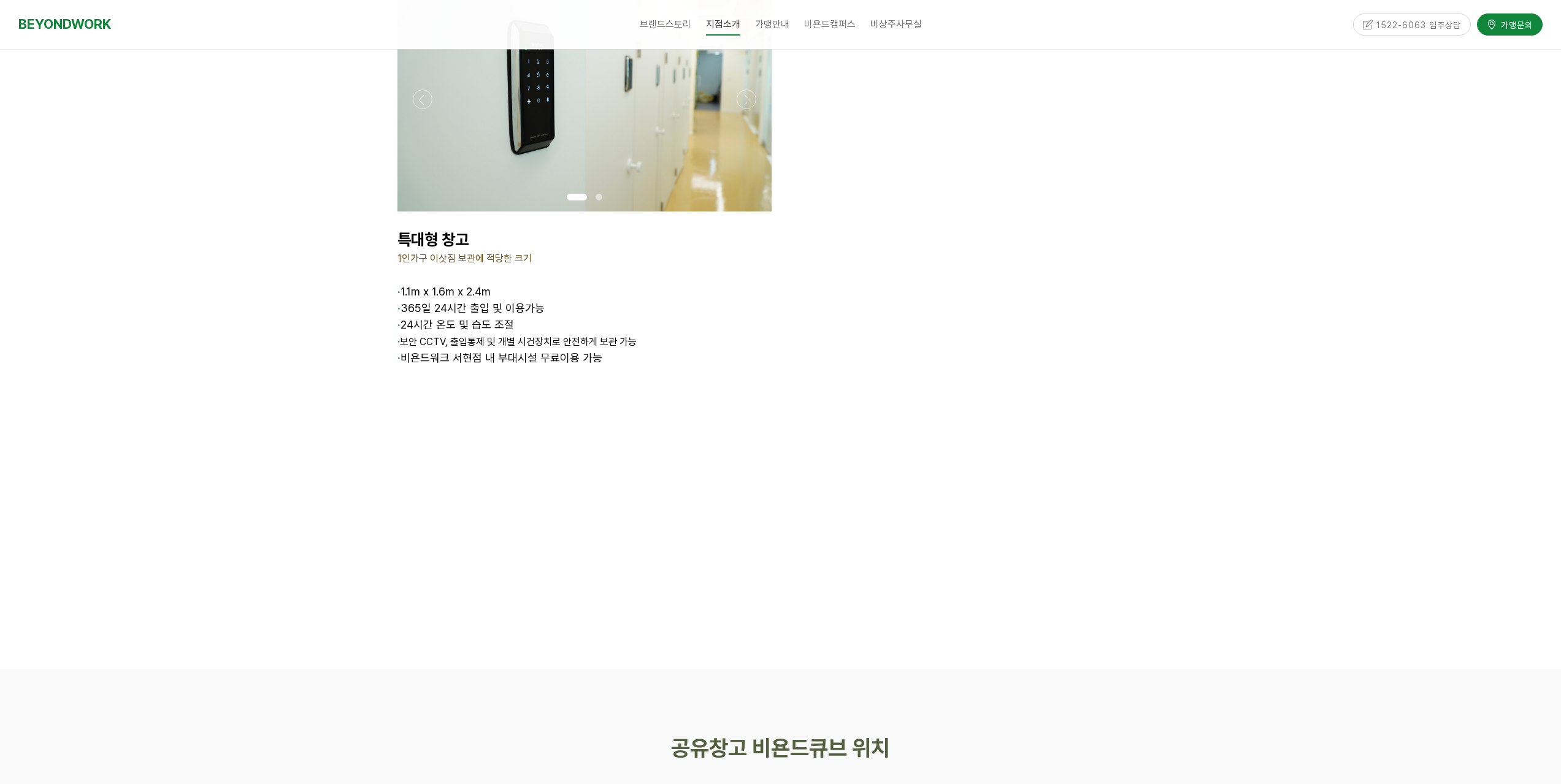
scroll to position [2023, 0]
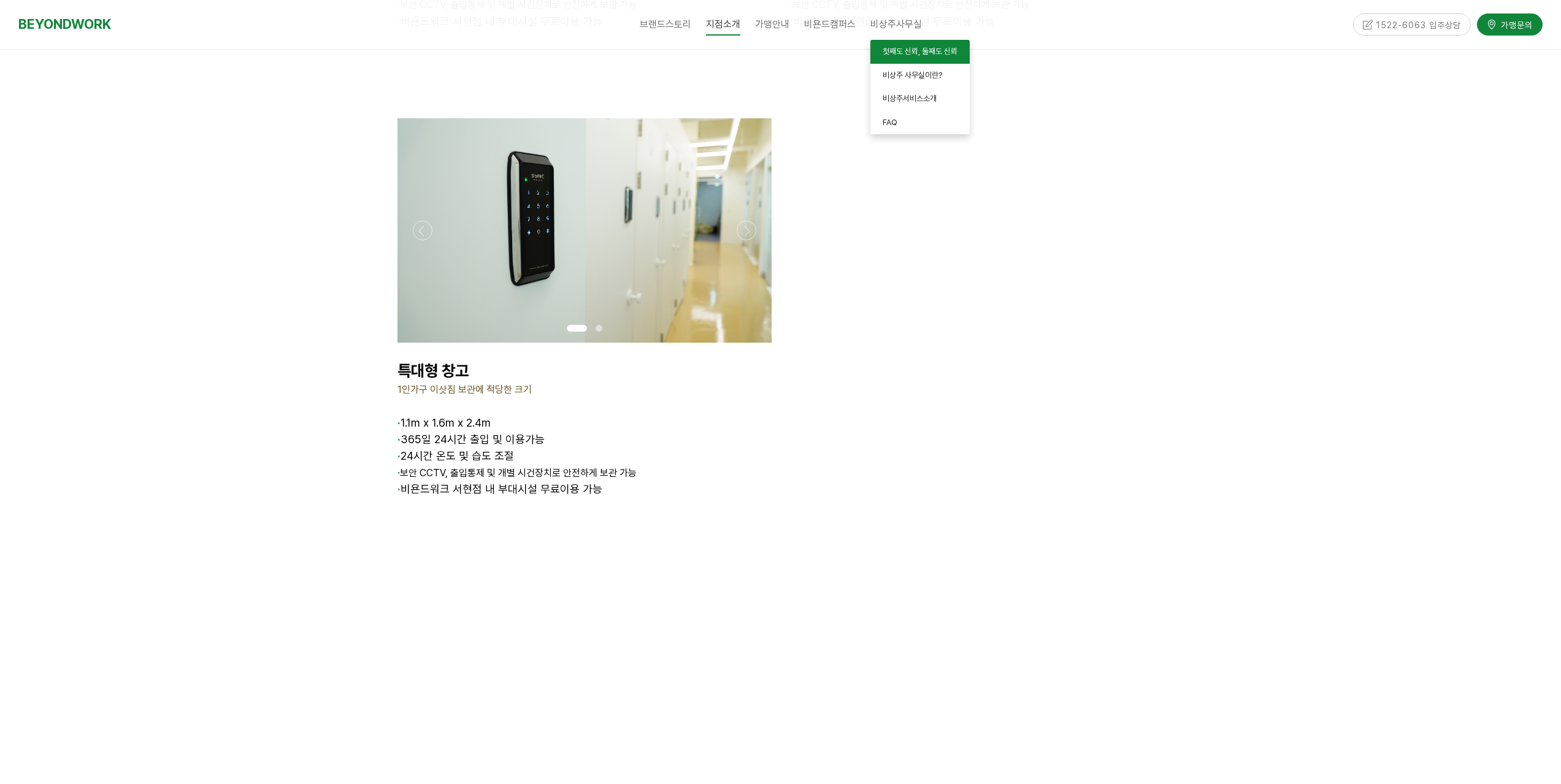
click at [890, 49] on span "첫째도 신뢰, 둘째도 신뢰" at bounding box center [920, 51] width 75 height 9
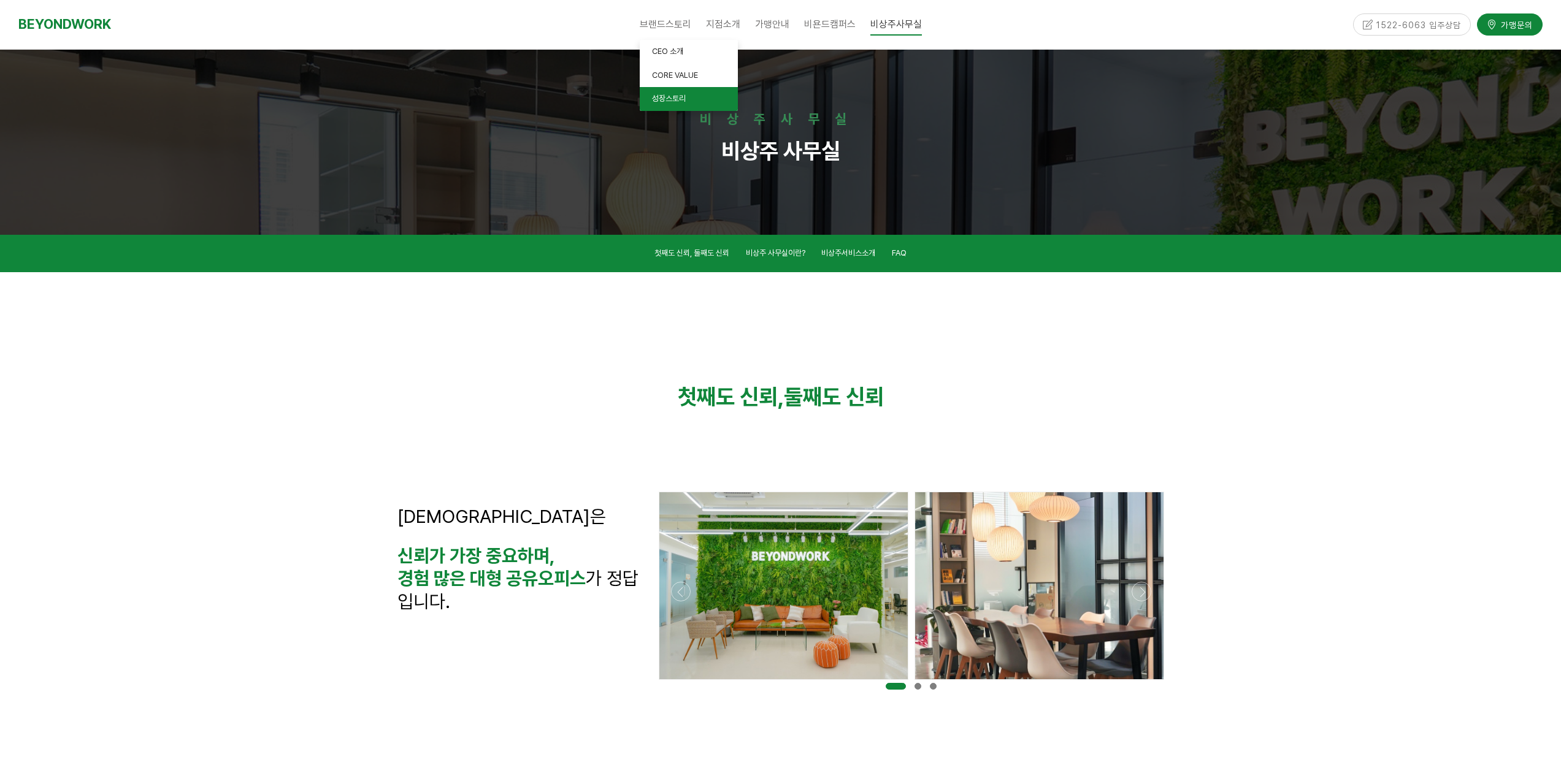
click at [678, 100] on span "성장스토리" at bounding box center [669, 98] width 34 height 9
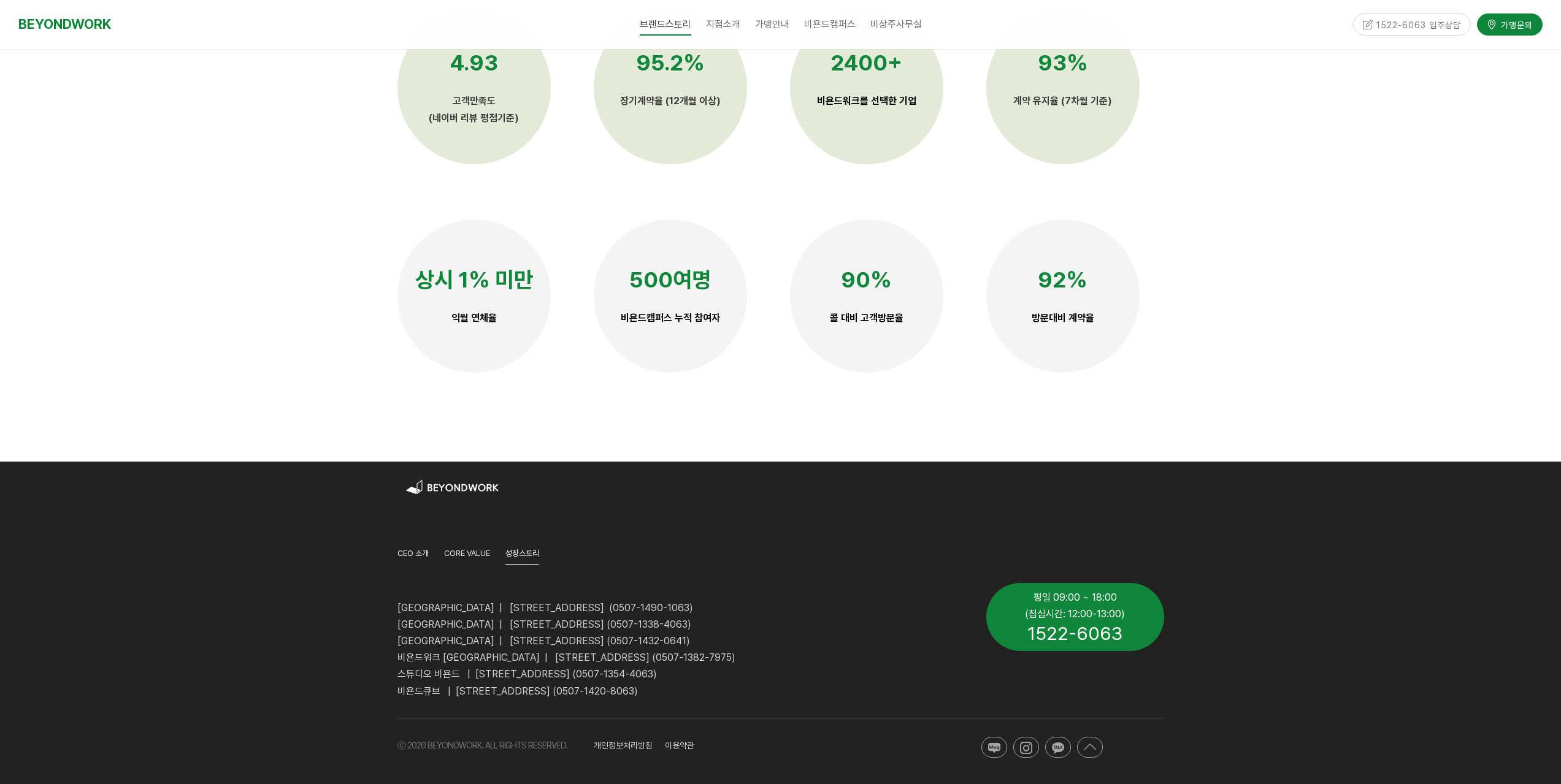
scroll to position [2912, 0]
